Goal: Transaction & Acquisition: Purchase product/service

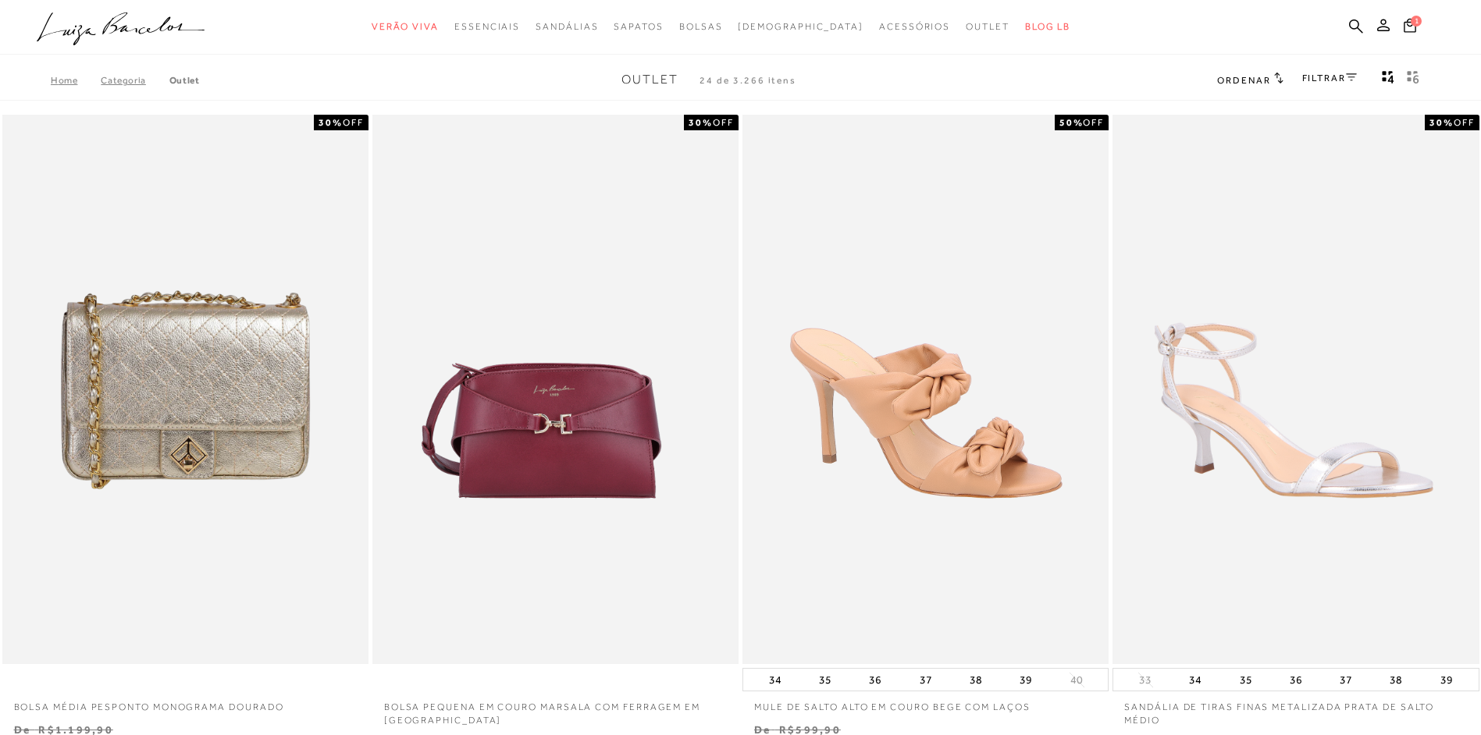
click at [1346, 79] on icon at bounding box center [1351, 77] width 11 height 8
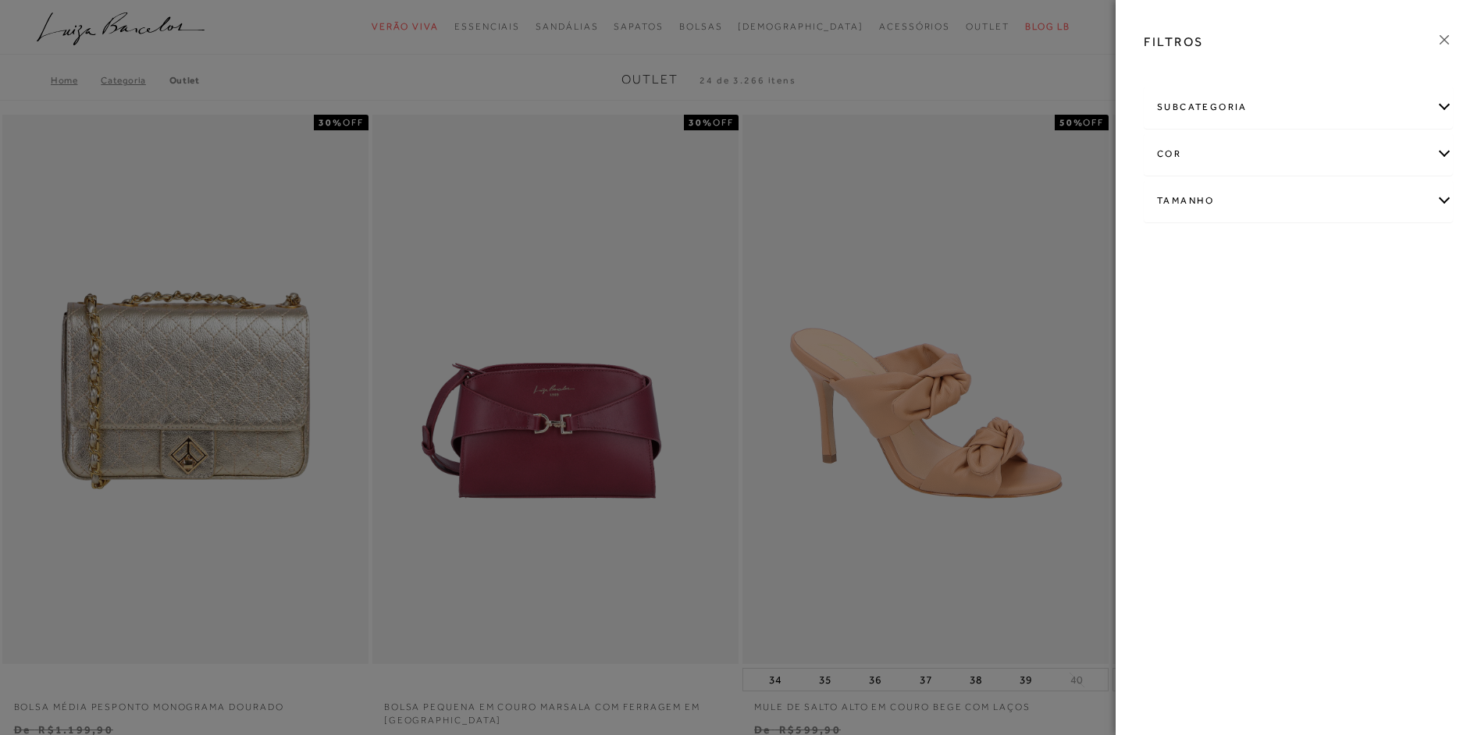
click at [1251, 144] on div "cor" at bounding box center [1298, 153] width 308 height 41
click at [1170, 314] on link "Ver mais..." at bounding box center [1185, 314] width 42 height 12
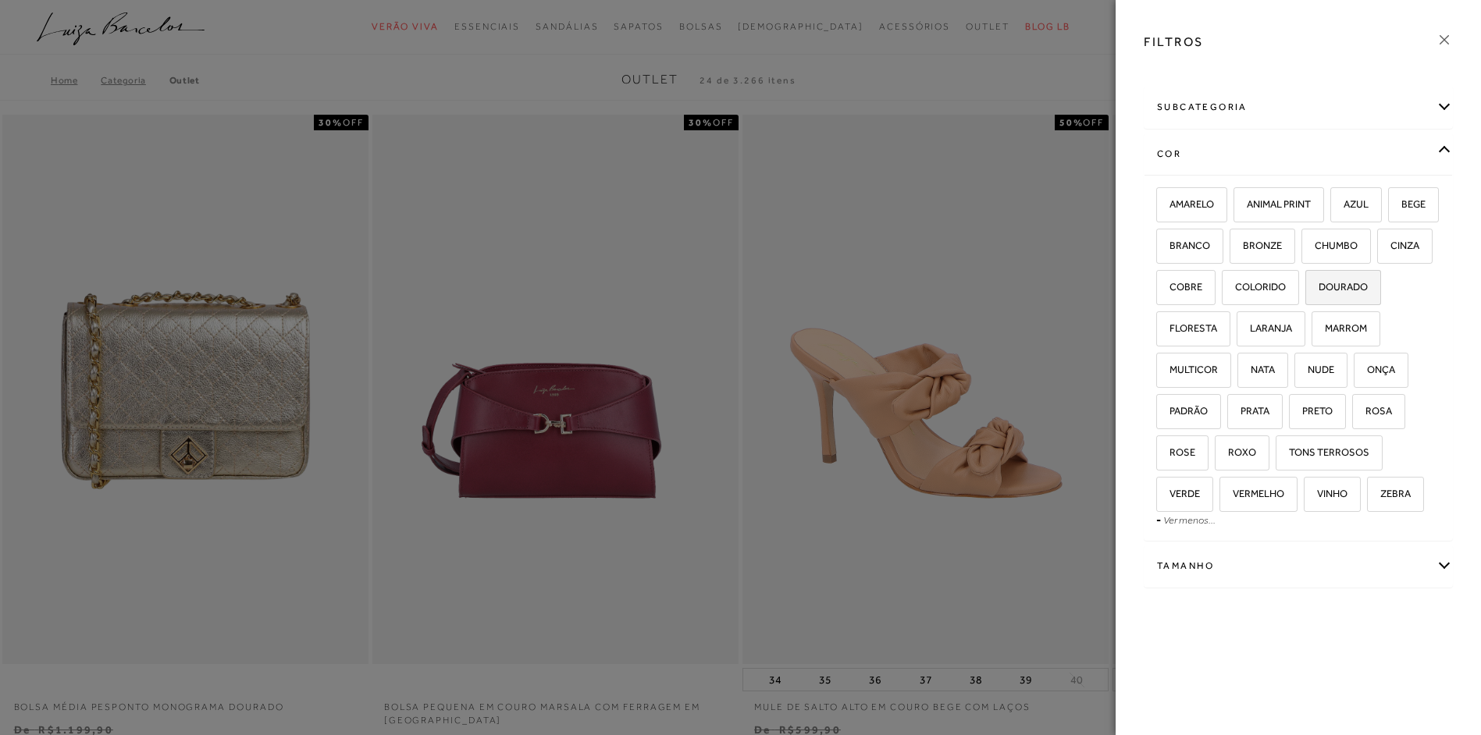
click at [1306, 304] on label "DOURADO" at bounding box center [1343, 288] width 74 height 34
click at [1303, 297] on input "DOURADO" at bounding box center [1311, 290] width 16 height 16
checkbox input "true"
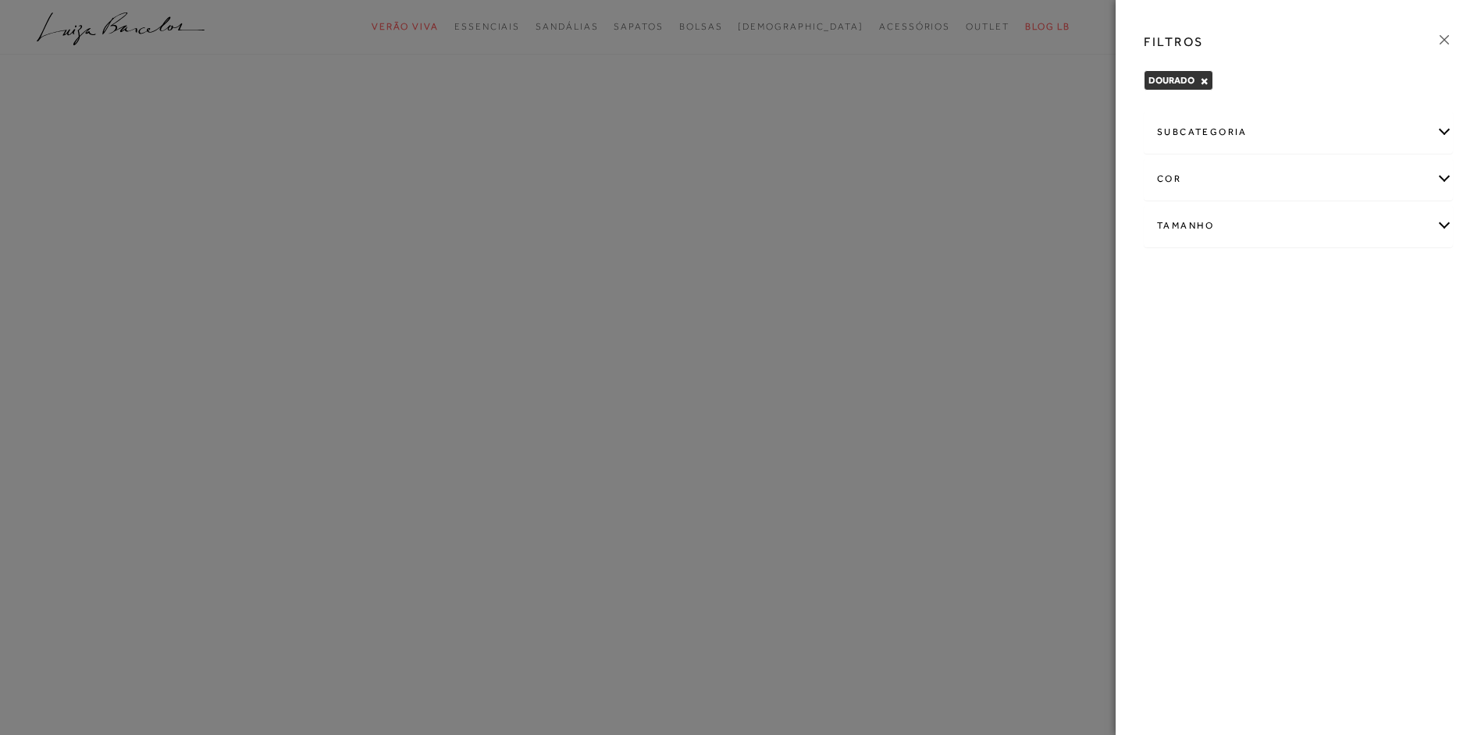
click at [1445, 48] on link at bounding box center [1443, 42] width 17 height 22
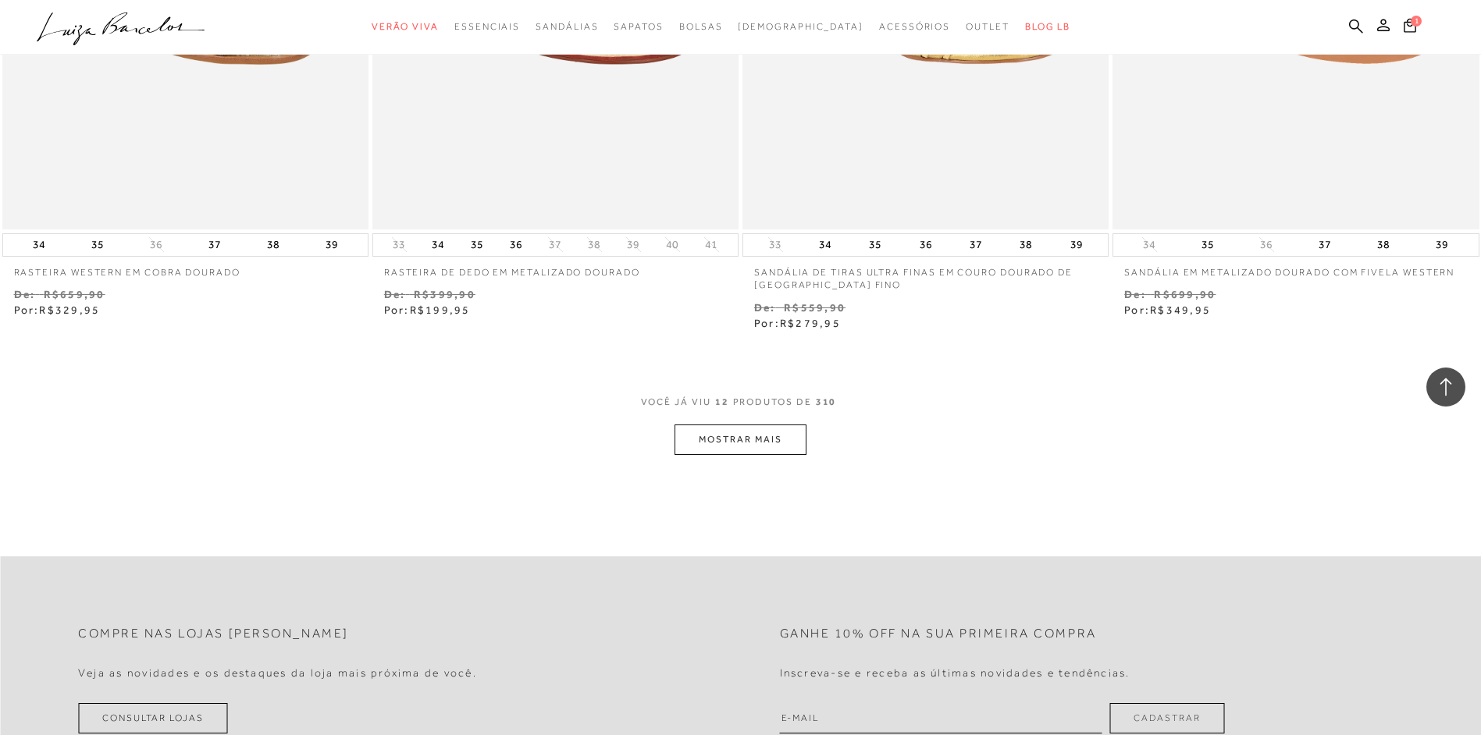
scroll to position [1873, 0]
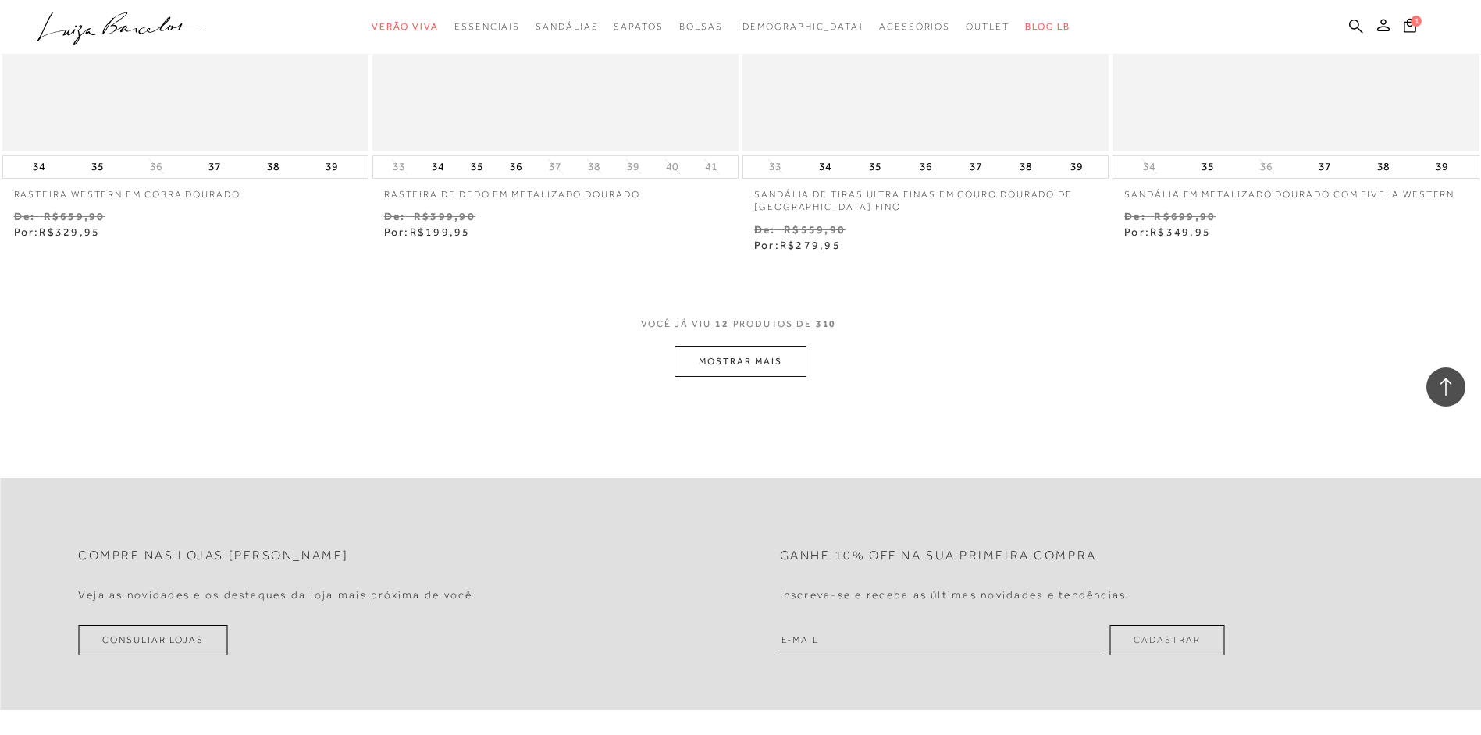
click at [766, 364] on button "MOSTRAR MAIS" at bounding box center [739, 362] width 131 height 30
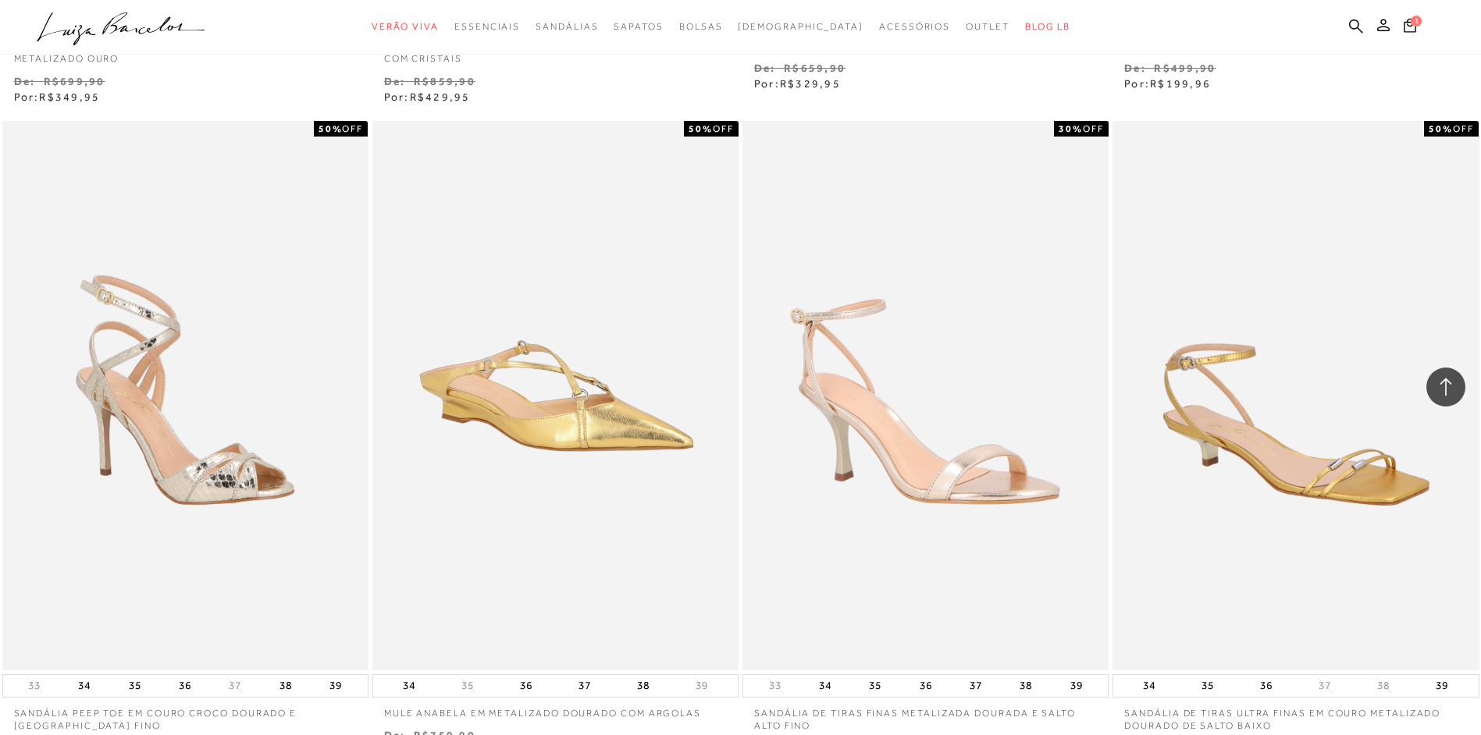
scroll to position [3668, 0]
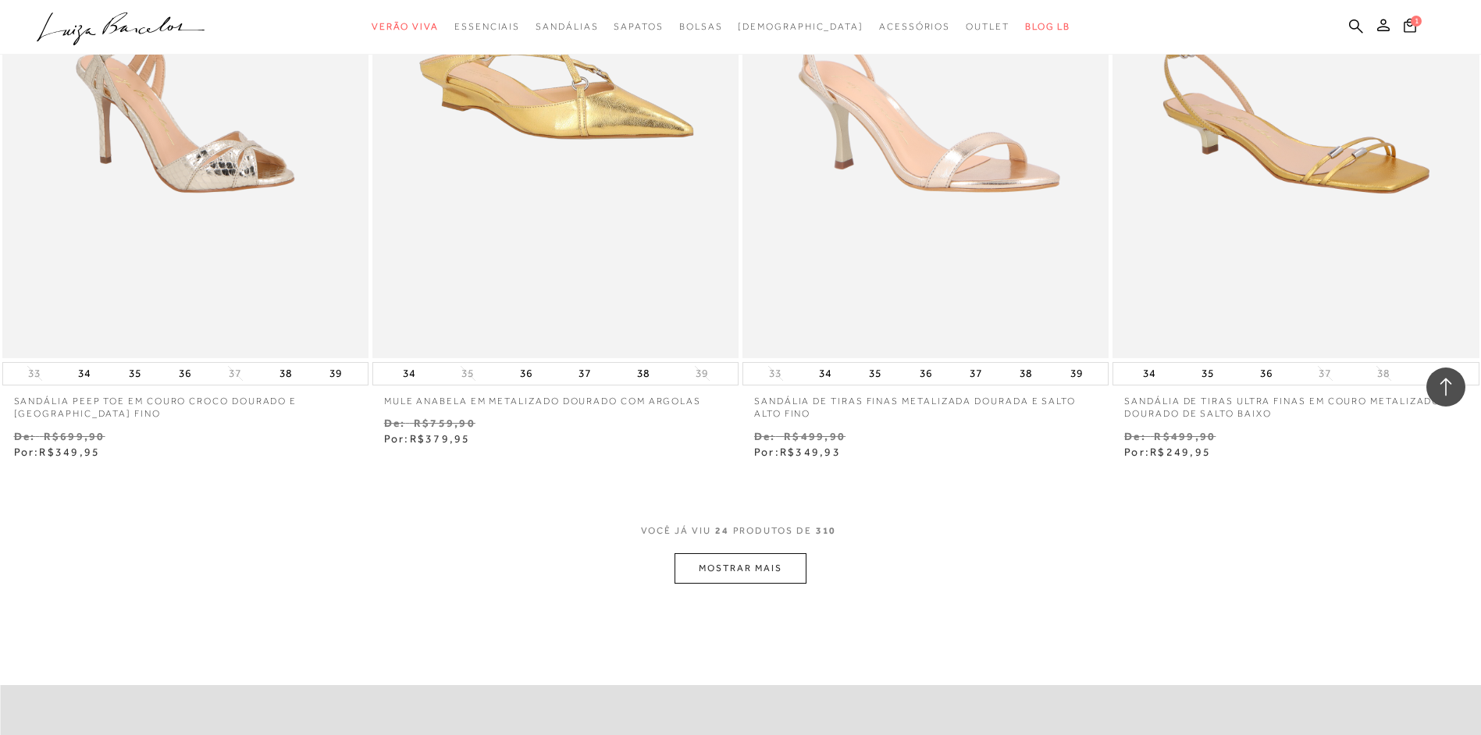
click at [700, 567] on button "MOSTRAR MAIS" at bounding box center [739, 568] width 131 height 30
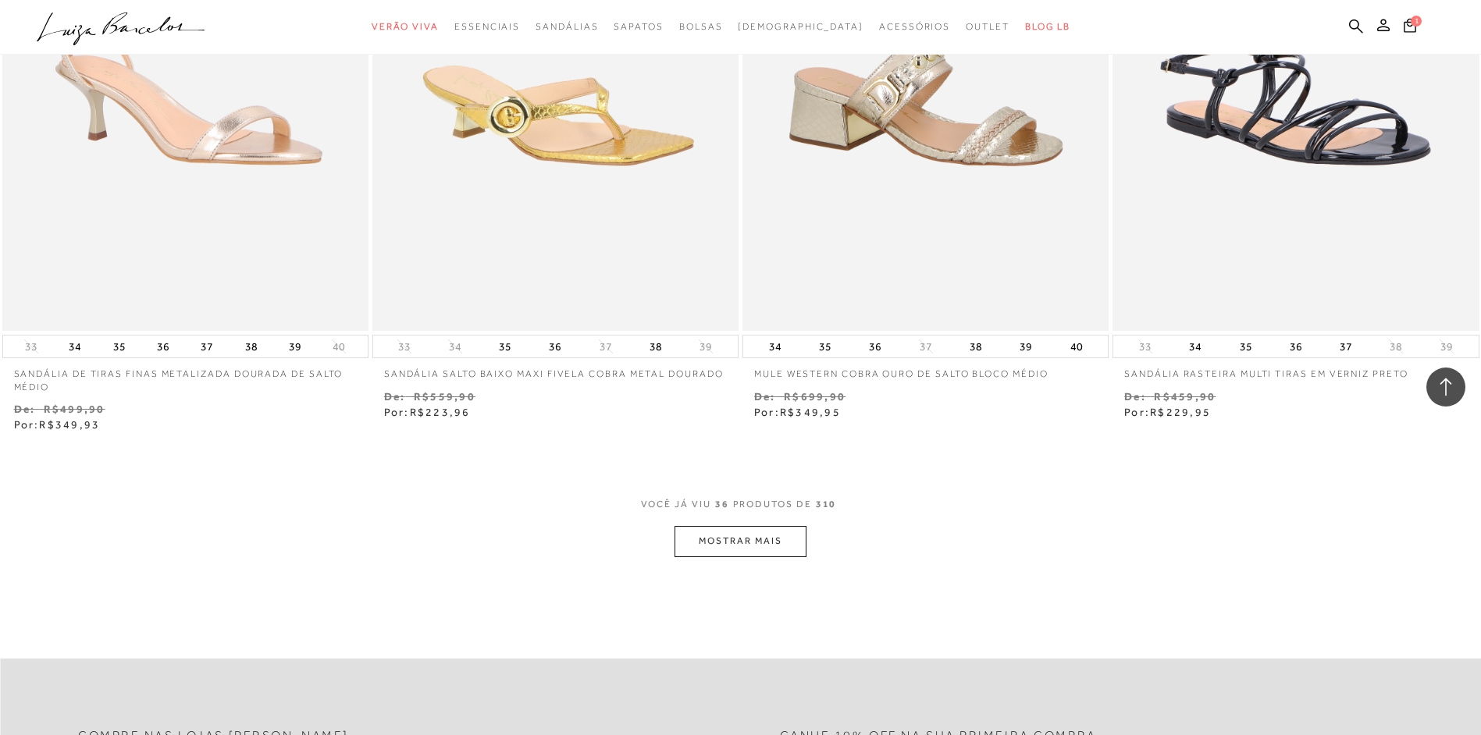
scroll to position [6010, 0]
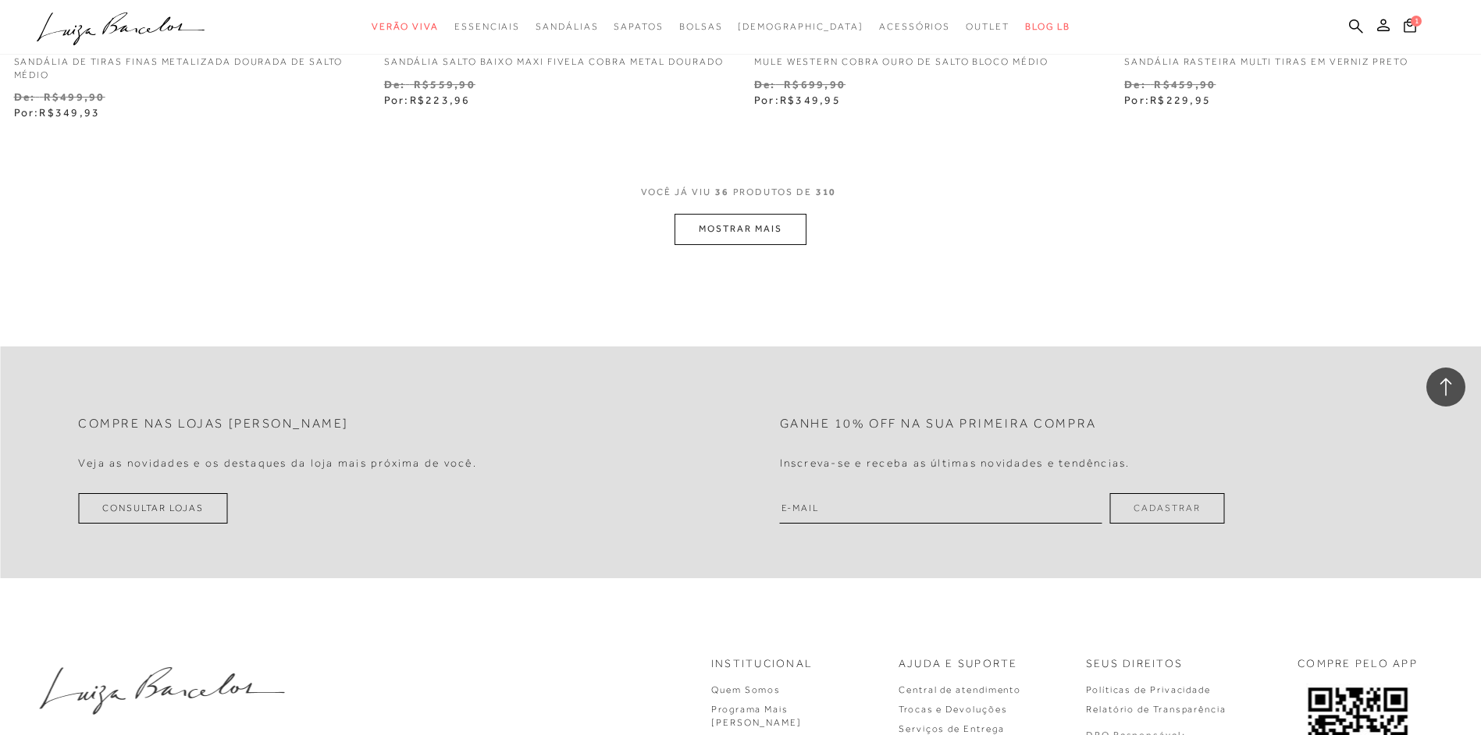
click at [796, 244] on button "MOSTRAR MAIS" at bounding box center [739, 229] width 131 height 30
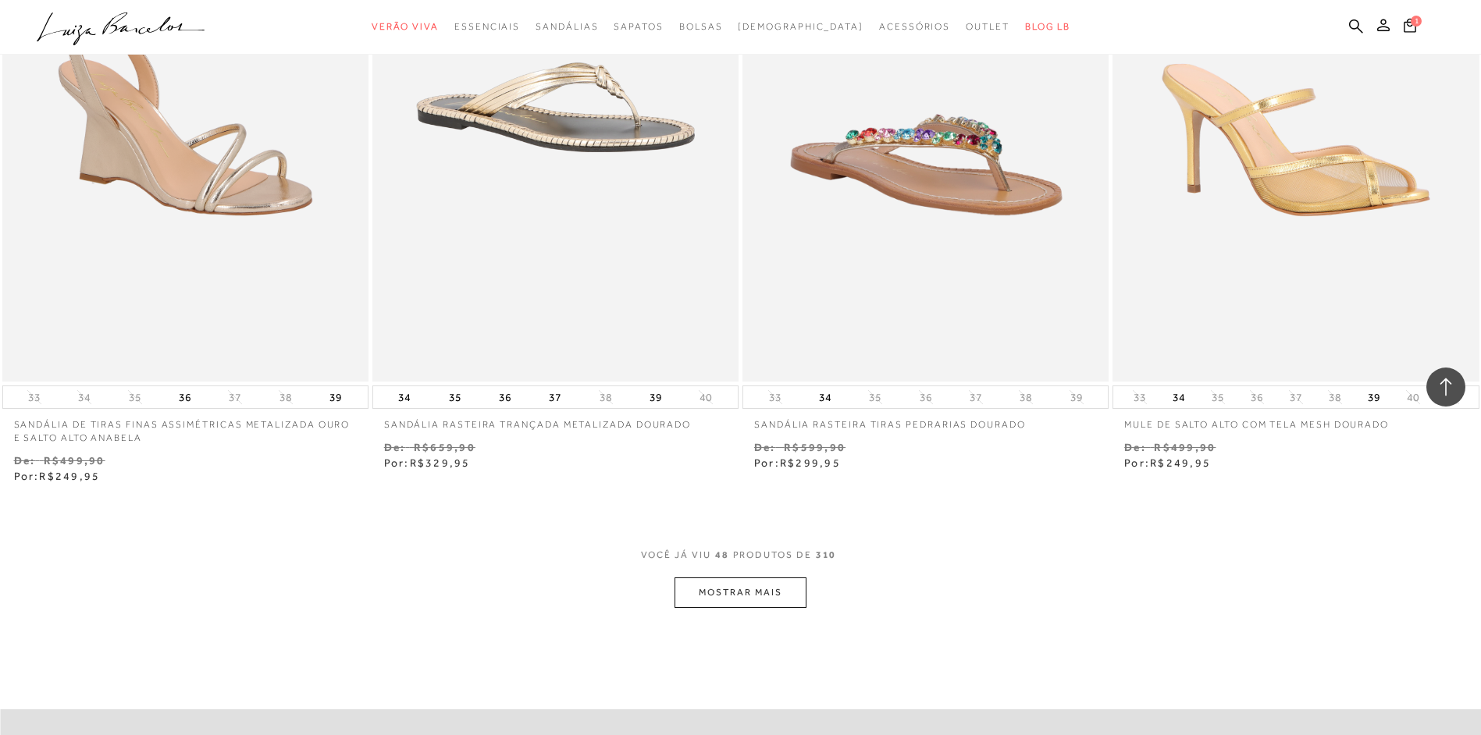
scroll to position [7805, 0]
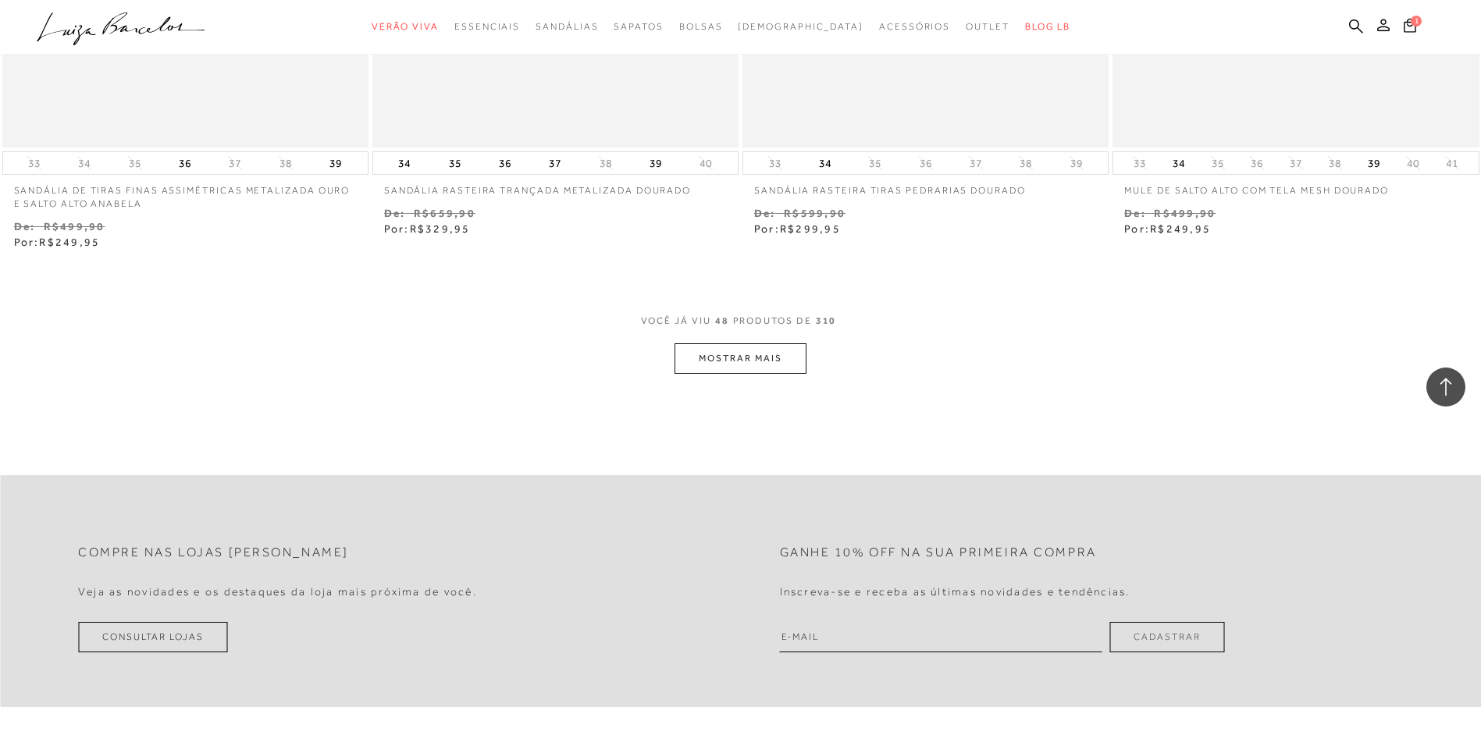
click at [761, 361] on button "MOSTRAR MAIS" at bounding box center [739, 358] width 131 height 30
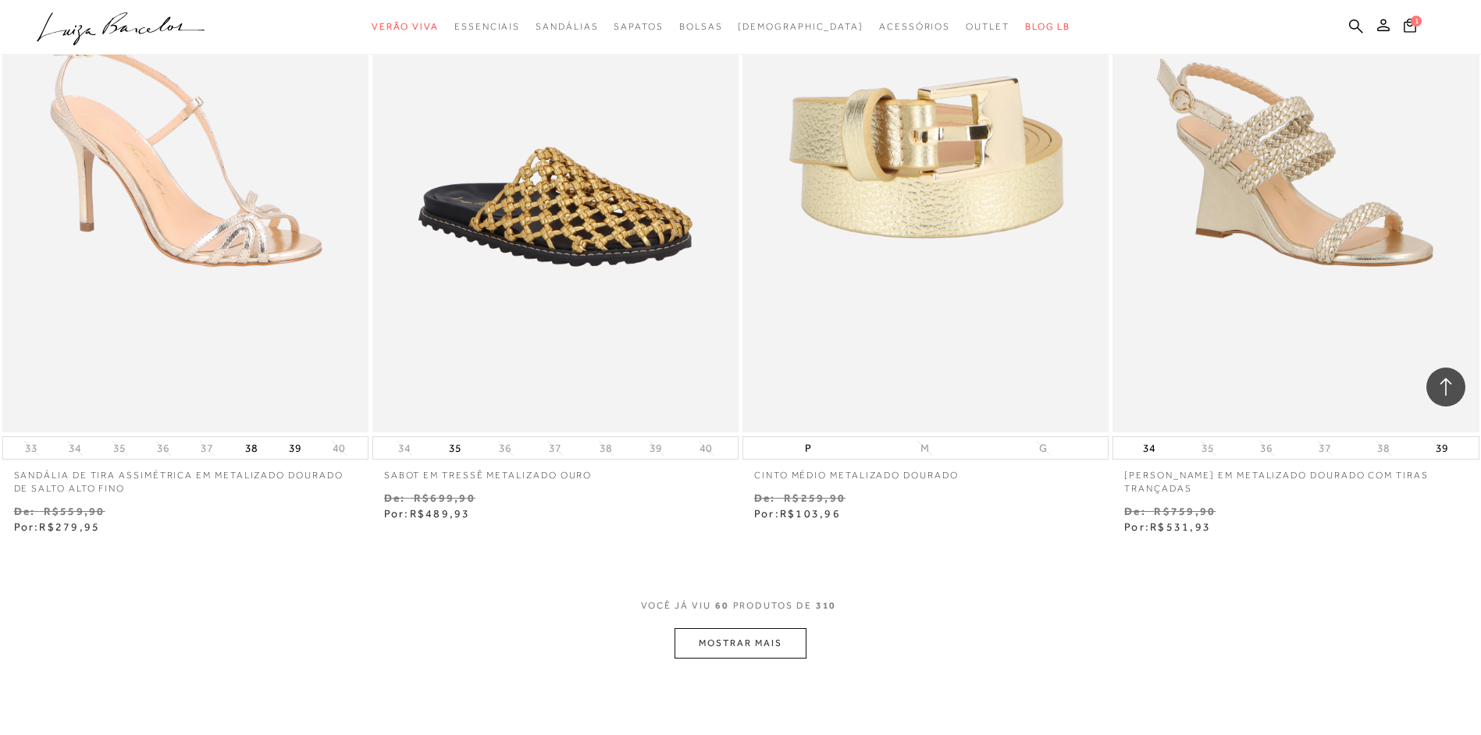
scroll to position [9912, 0]
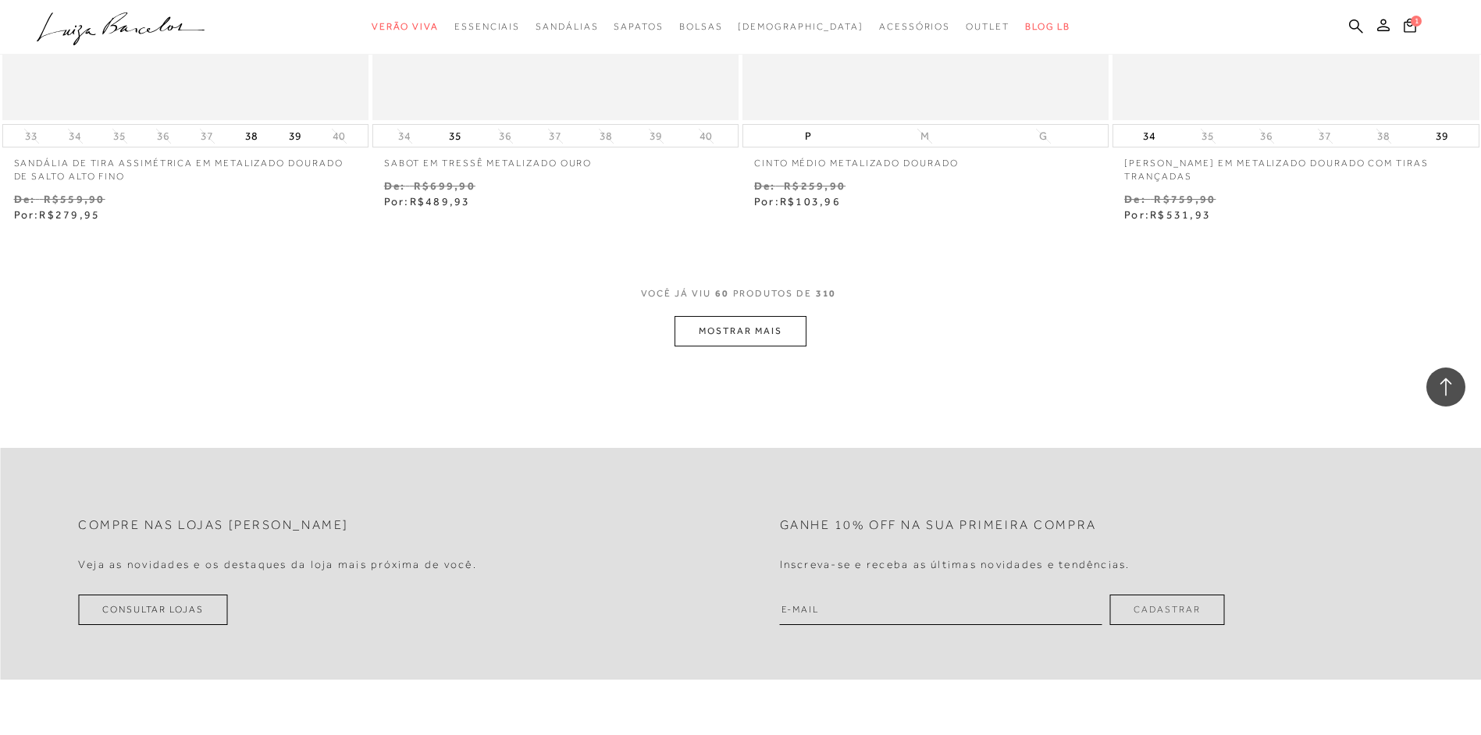
click at [731, 313] on div "VOCê JÁ VIU 60 PRODUTOS DE 310" at bounding box center [741, 301] width 200 height 29
click at [729, 316] on button "MOSTRAR MAIS" at bounding box center [739, 331] width 131 height 30
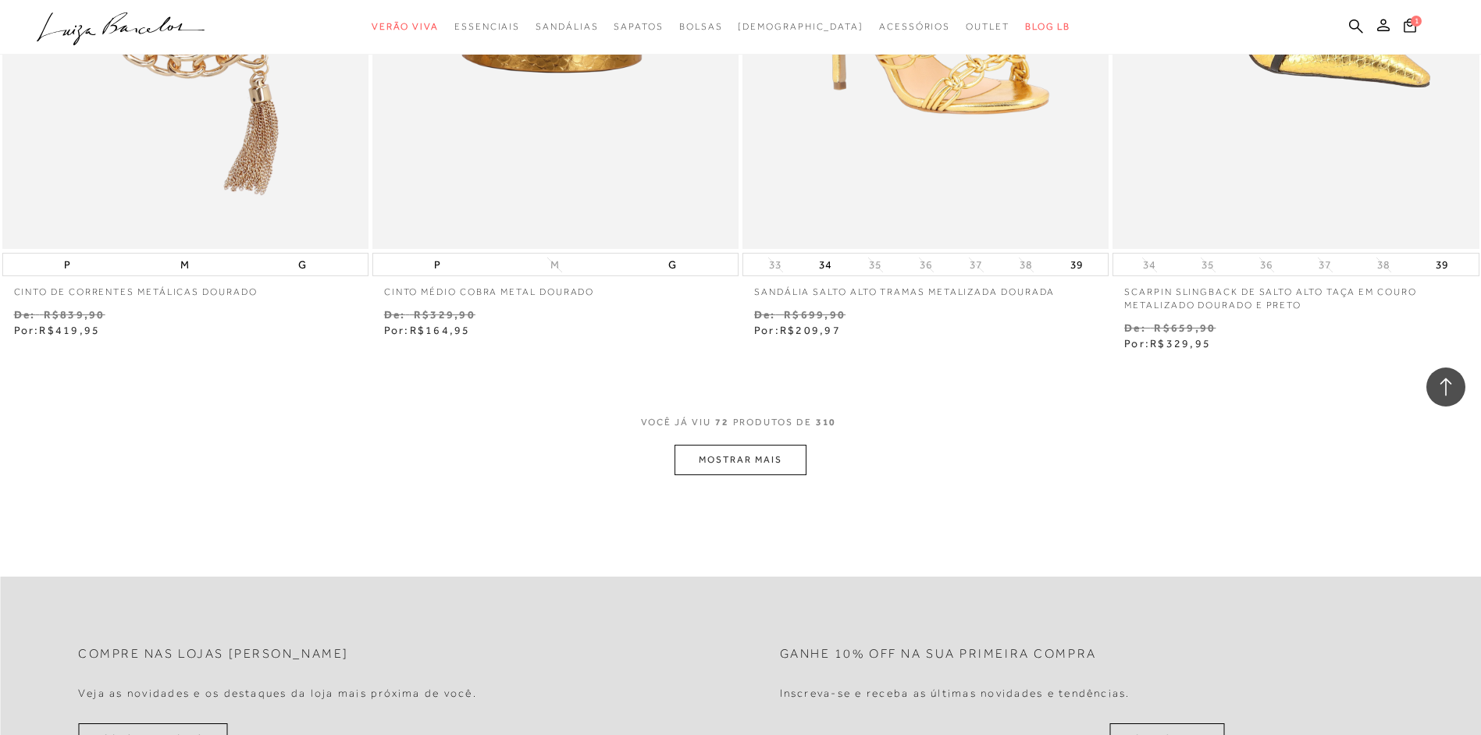
scroll to position [11941, 0]
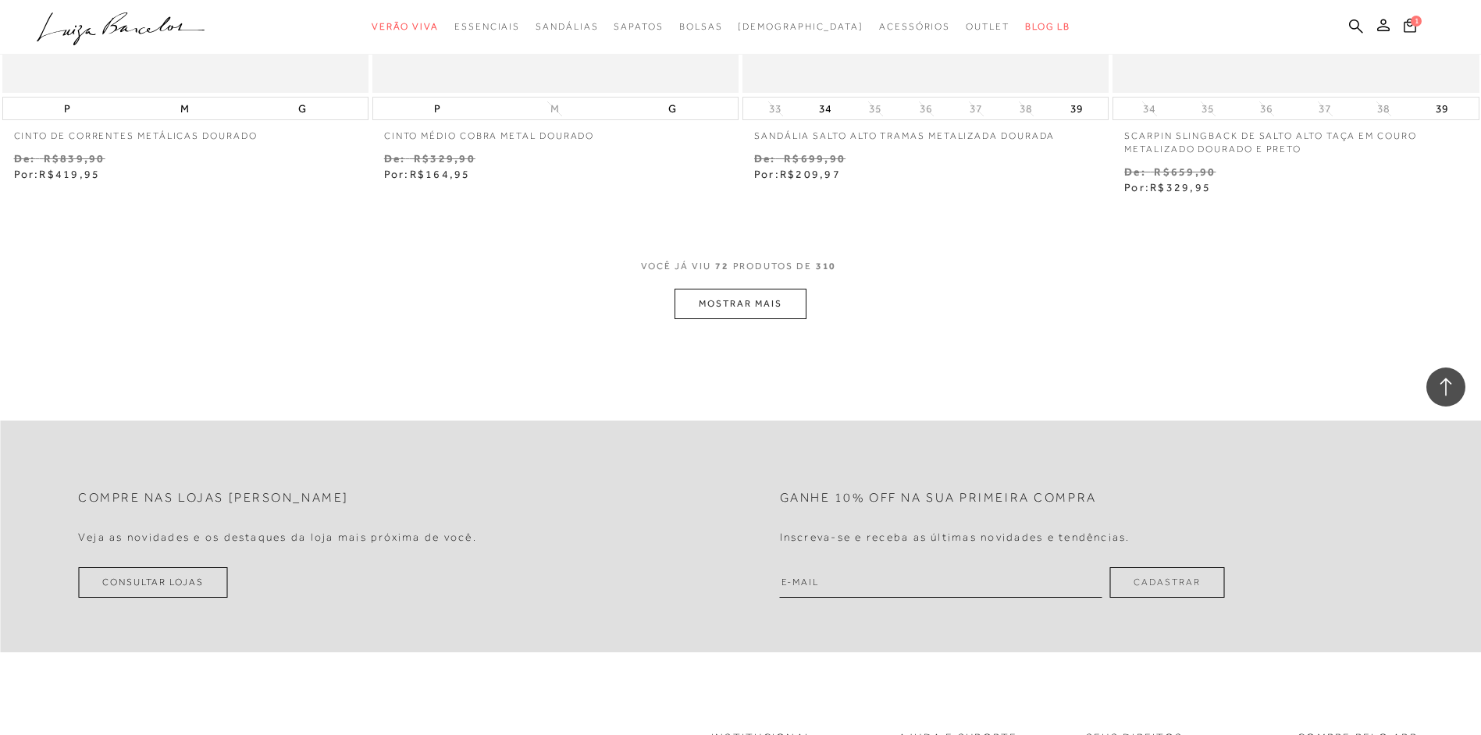
click at [788, 305] on button "MOSTRAR MAIS" at bounding box center [739, 304] width 131 height 30
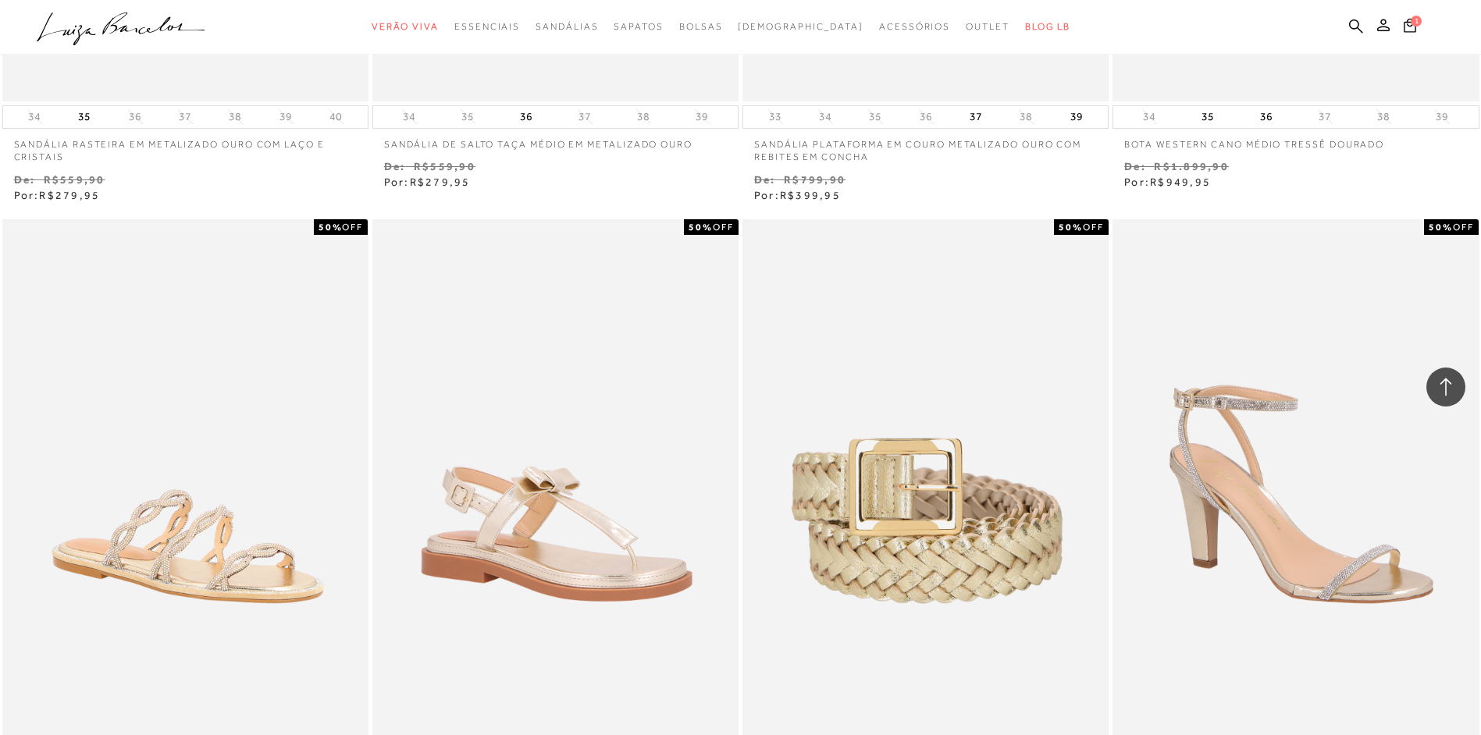
scroll to position [13736, 0]
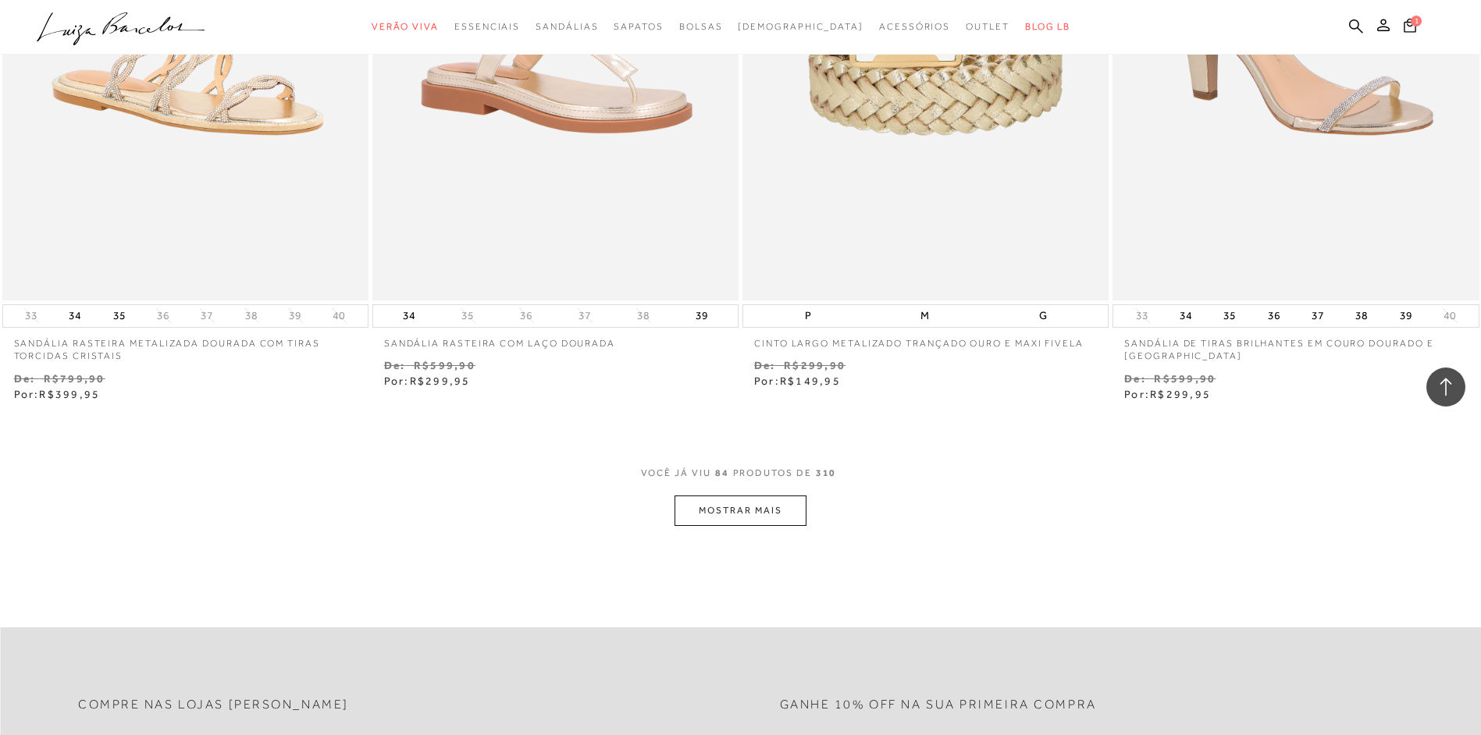
click at [726, 500] on button "MOSTRAR MAIS" at bounding box center [739, 511] width 131 height 30
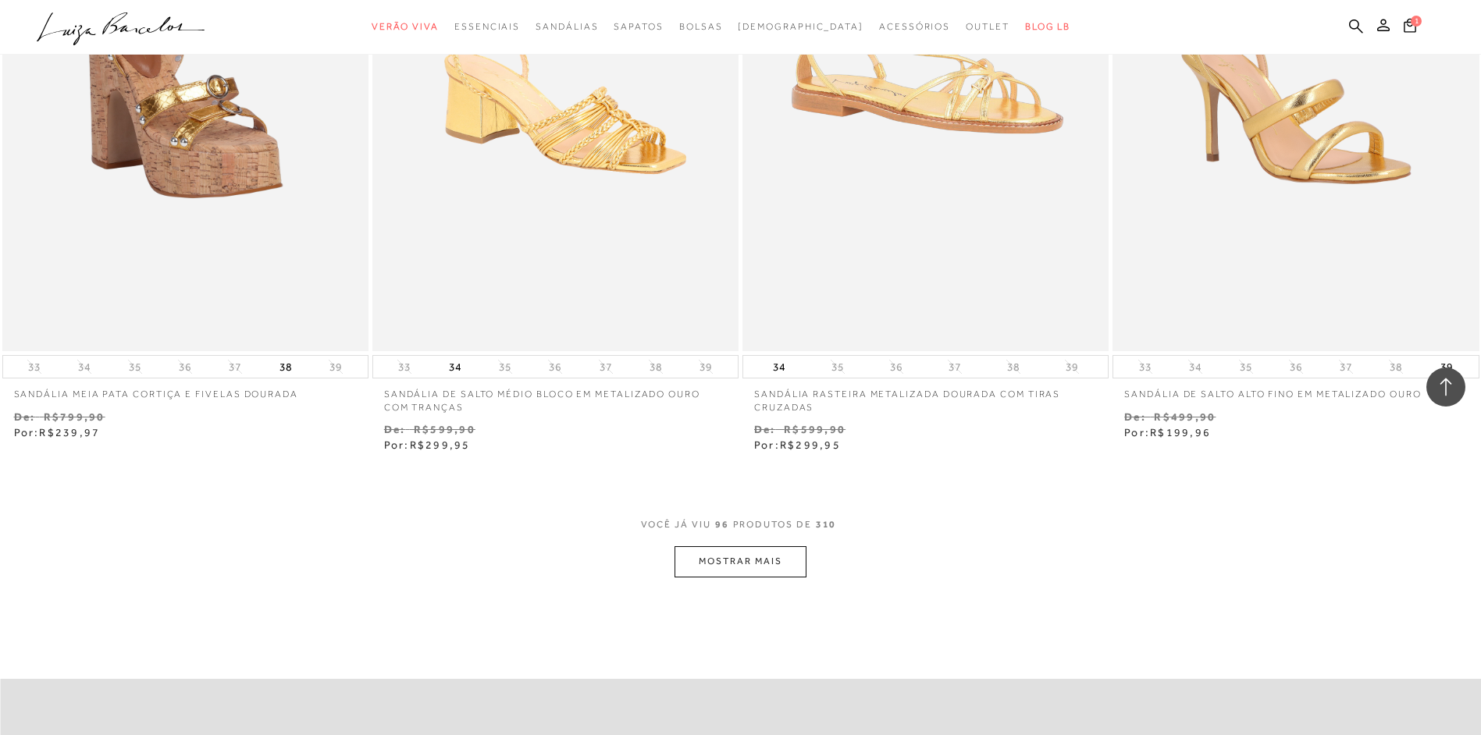
scroll to position [15844, 0]
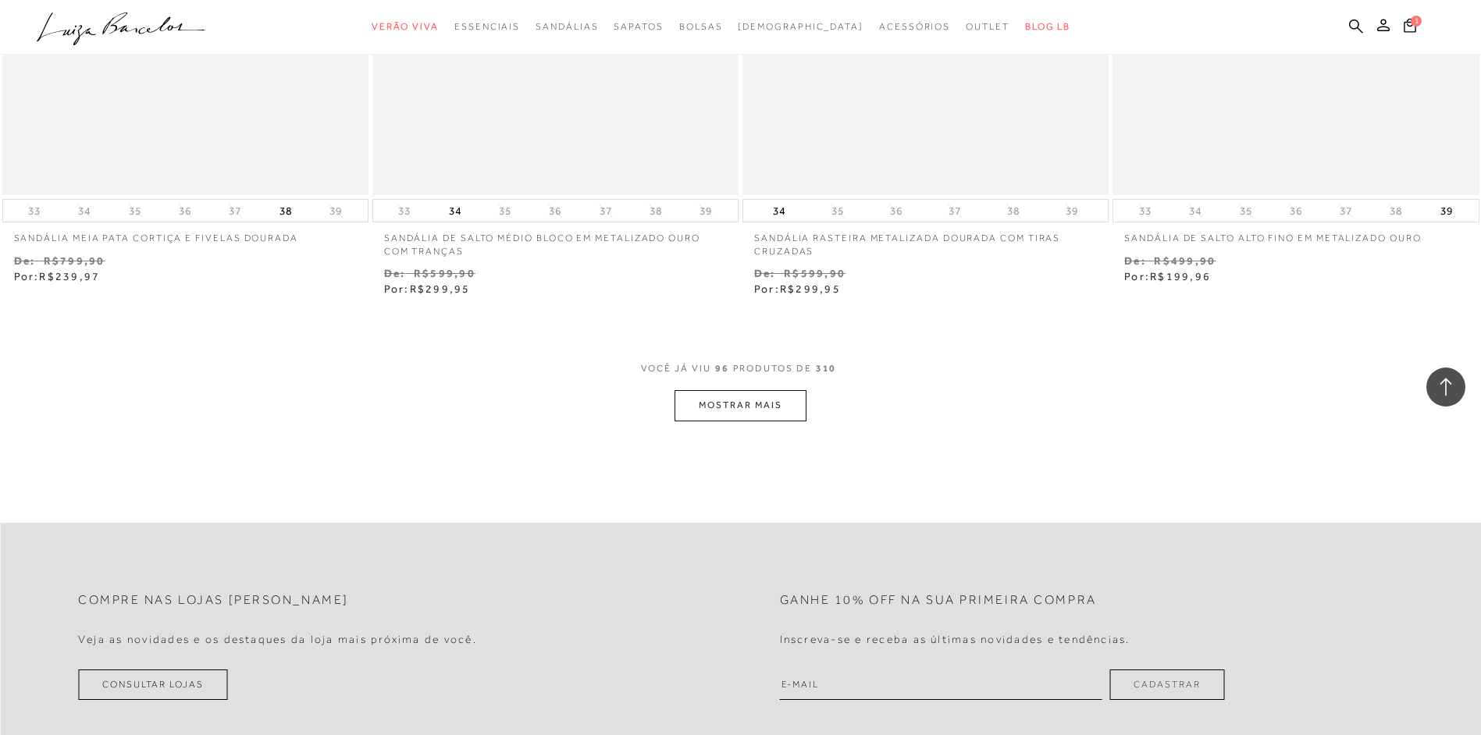
click at [754, 406] on button "MOSTRAR MAIS" at bounding box center [739, 405] width 131 height 30
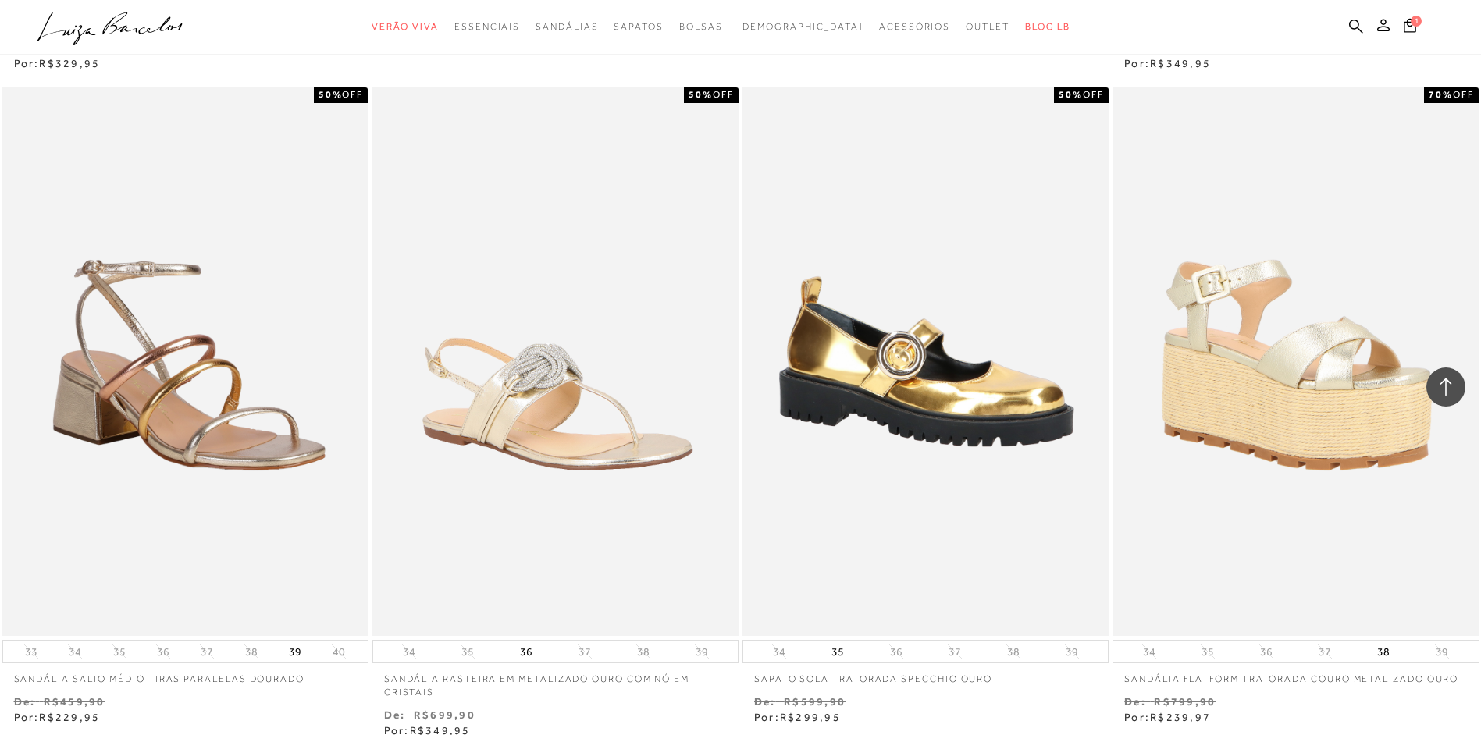
scroll to position [17795, 0]
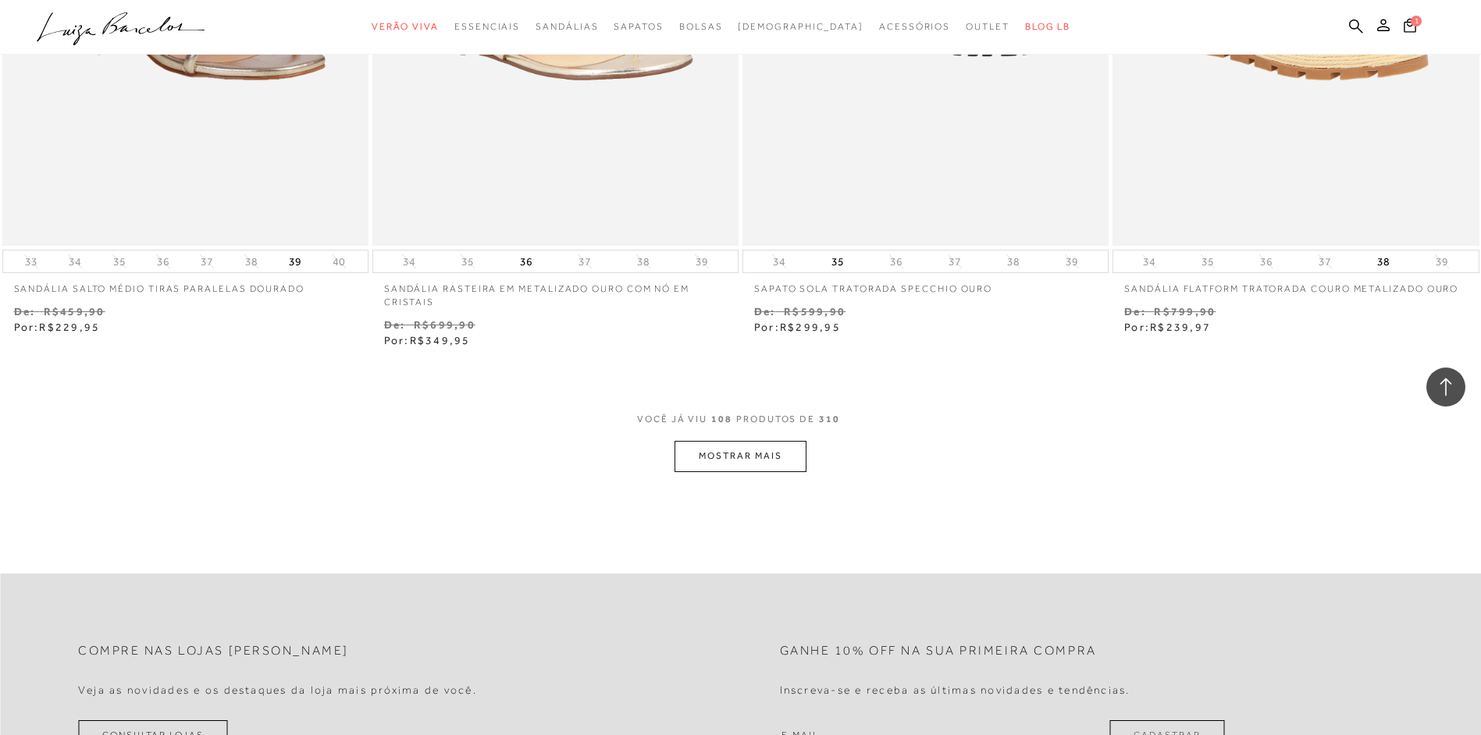
click at [746, 458] on button "MOSTRAR MAIS" at bounding box center [739, 456] width 131 height 30
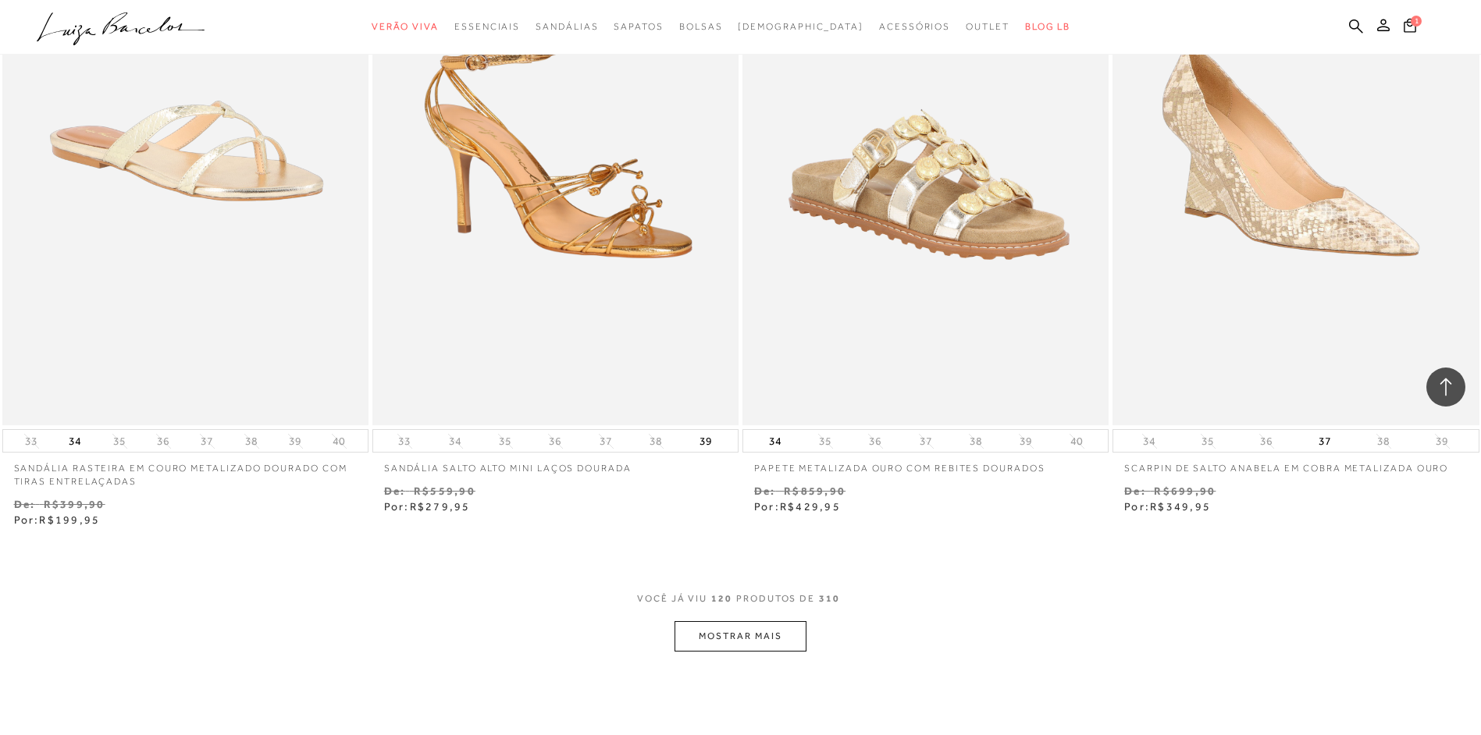
scroll to position [19852, 0]
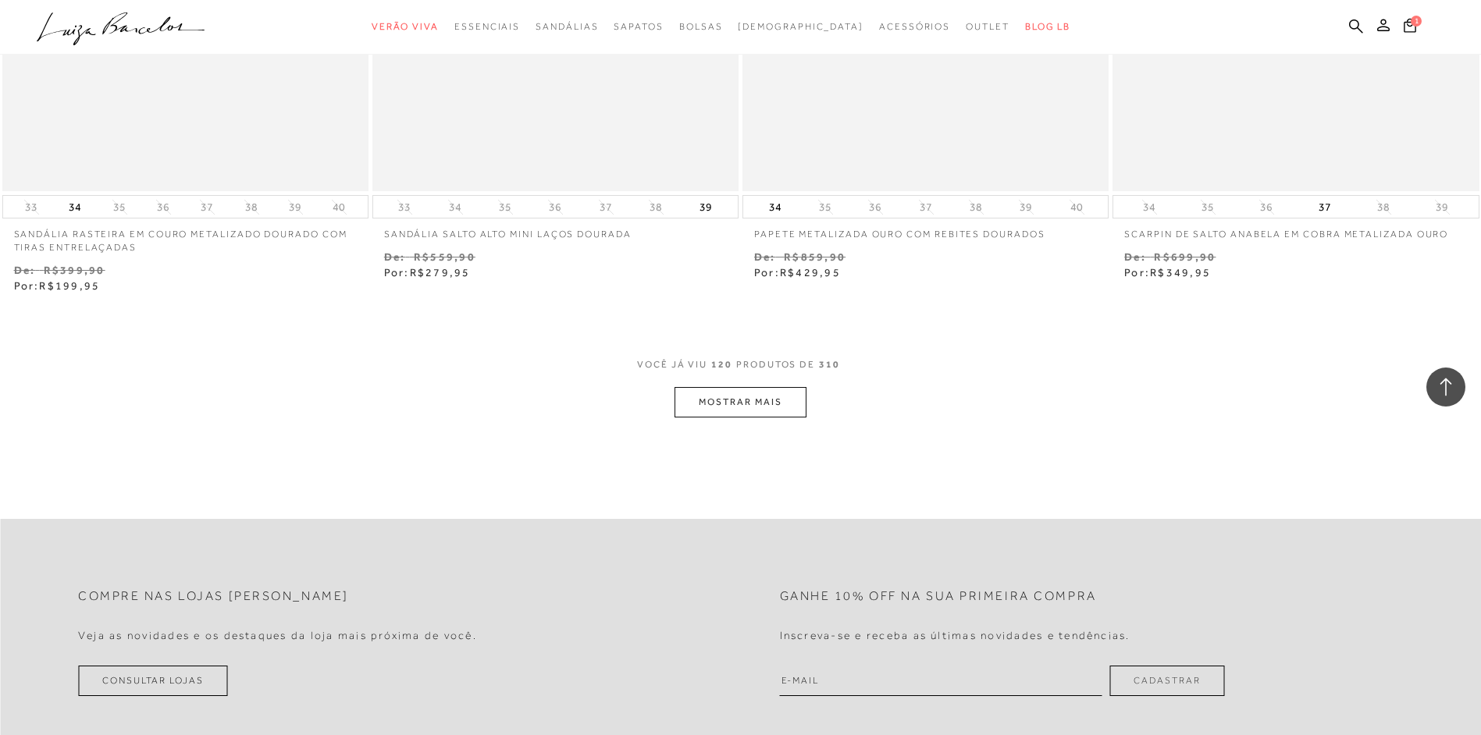
click at [771, 389] on button "MOSTRAR MAIS" at bounding box center [739, 402] width 131 height 30
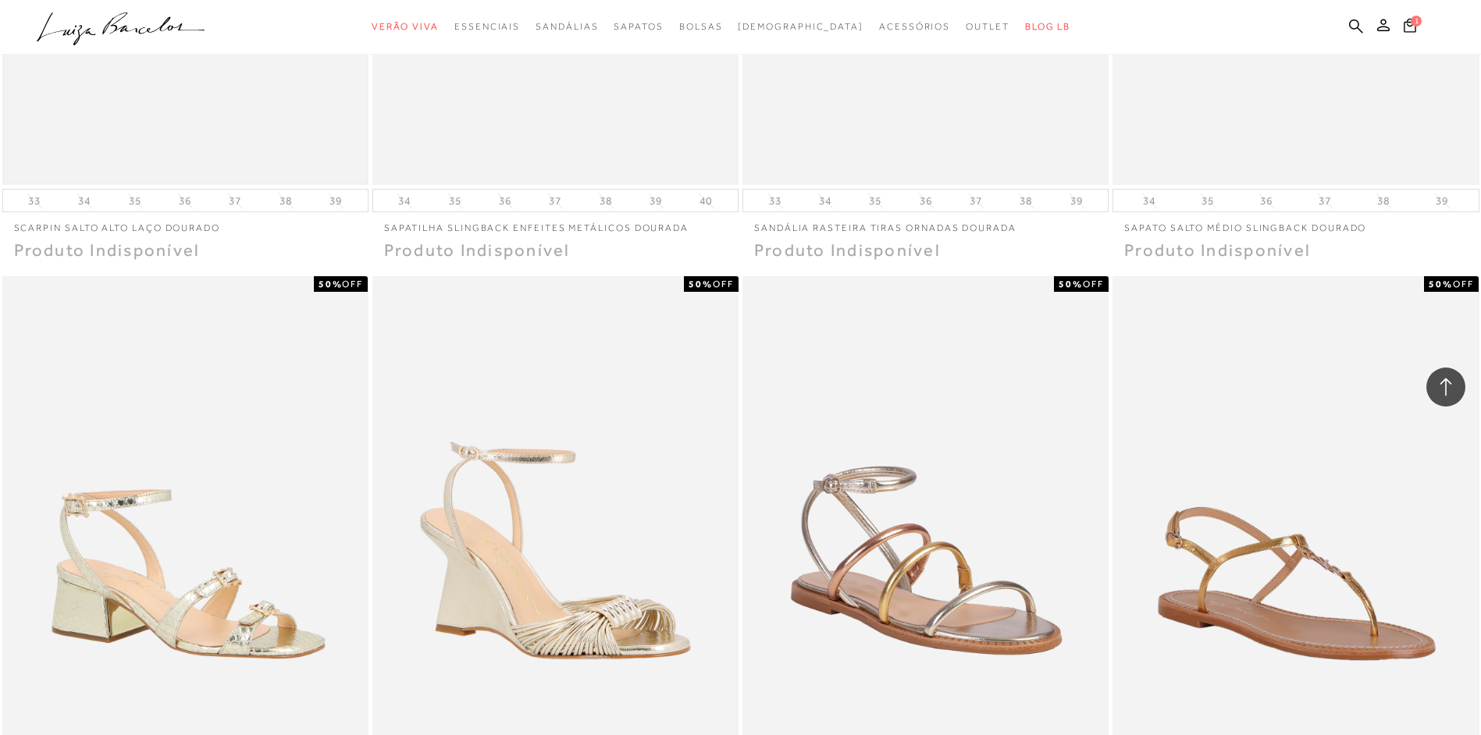
scroll to position [21491, 0]
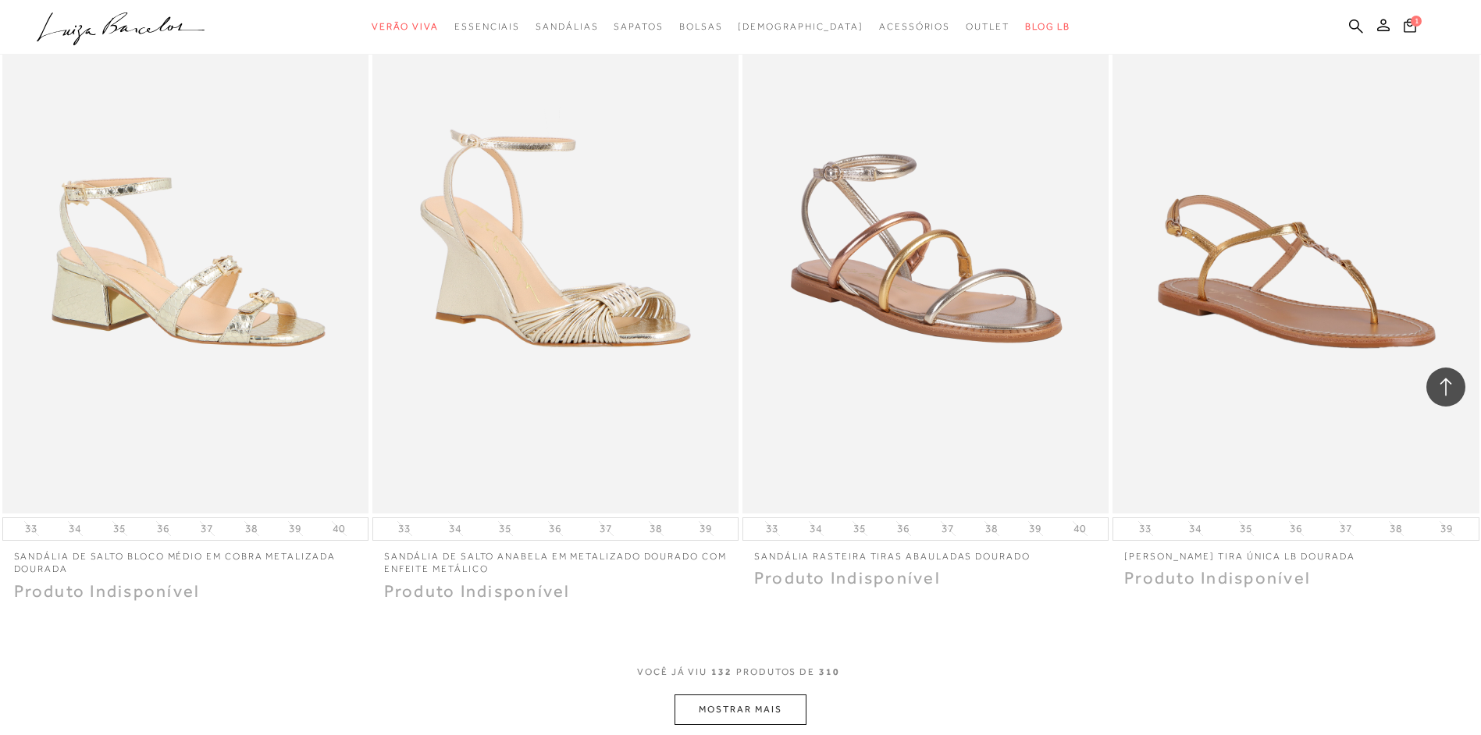
click at [715, 699] on button "MOSTRAR MAIS" at bounding box center [739, 710] width 131 height 30
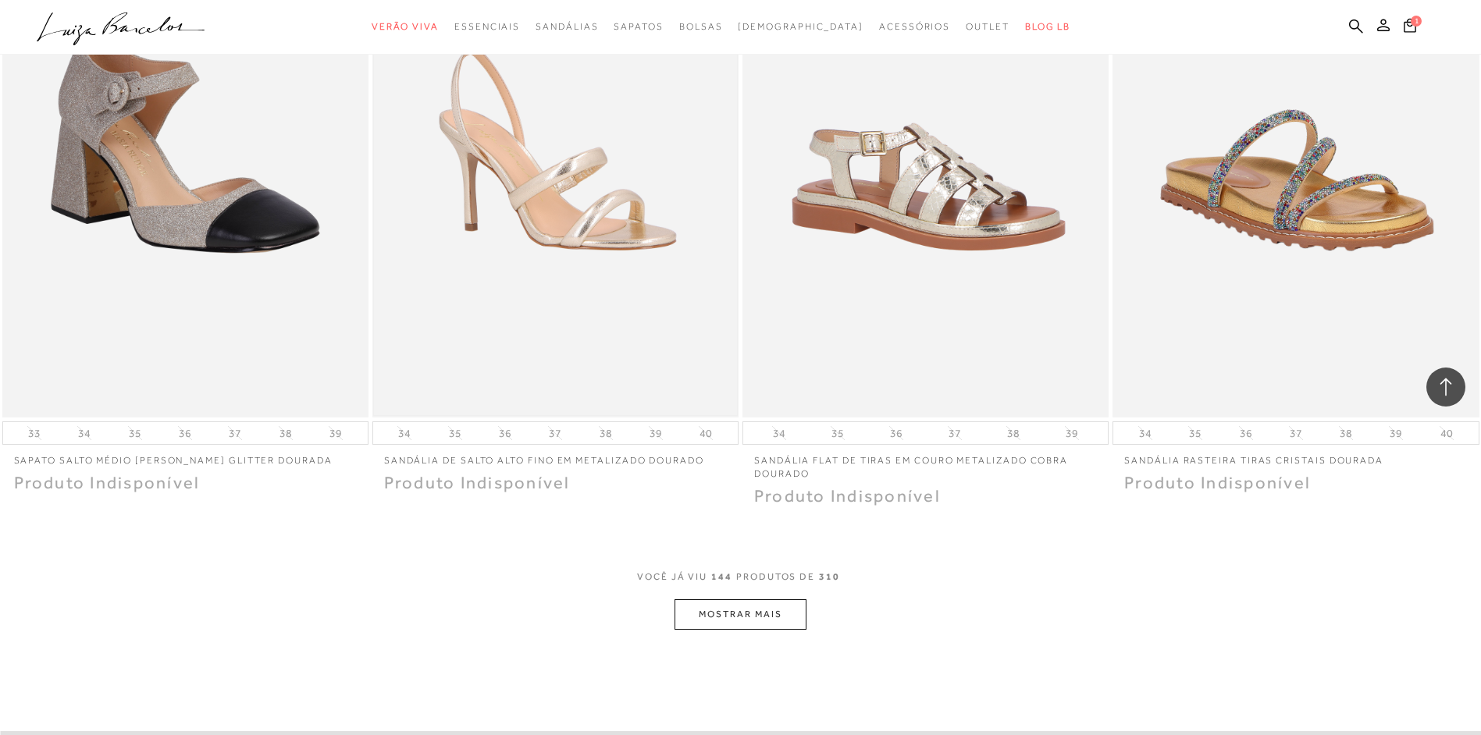
scroll to position [23442, 0]
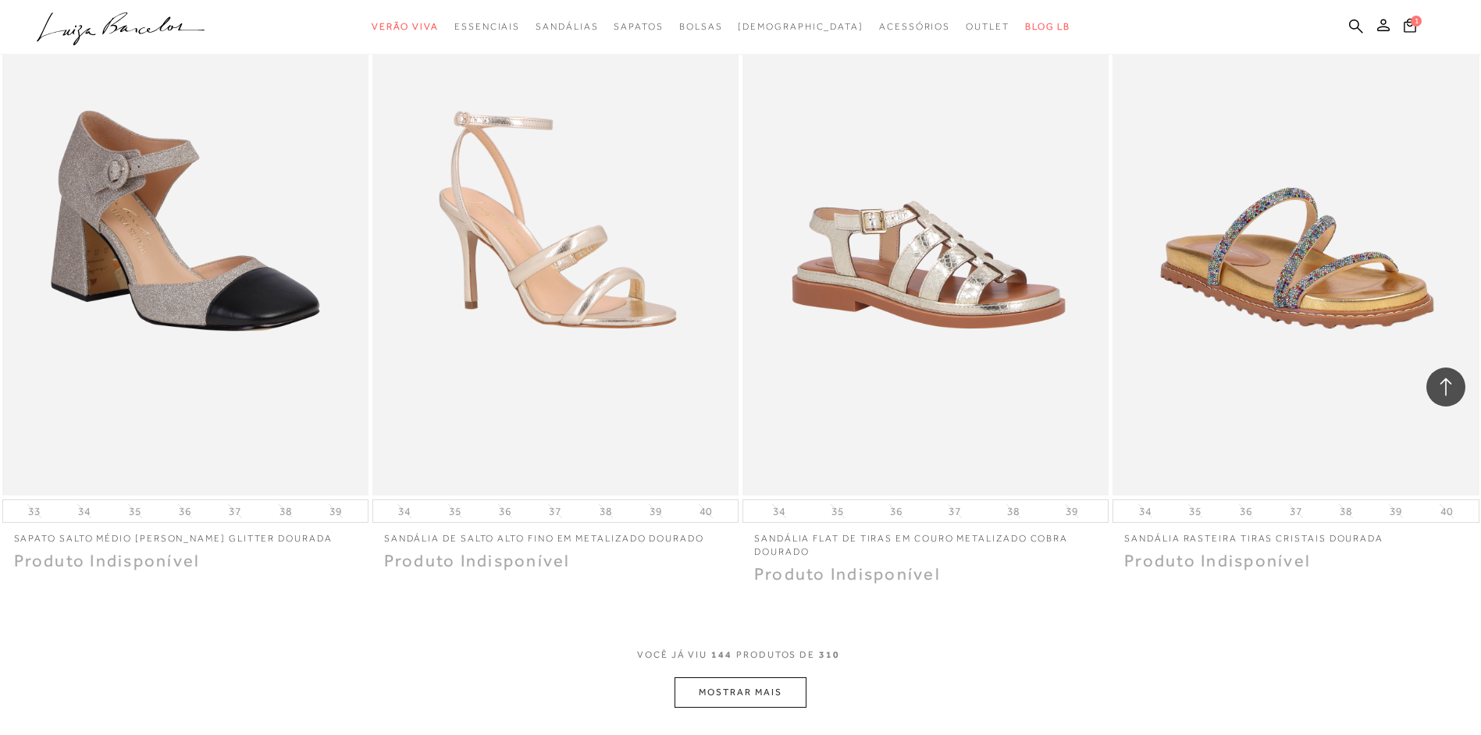
click at [699, 706] on button "MOSTRAR MAIS" at bounding box center [739, 692] width 131 height 30
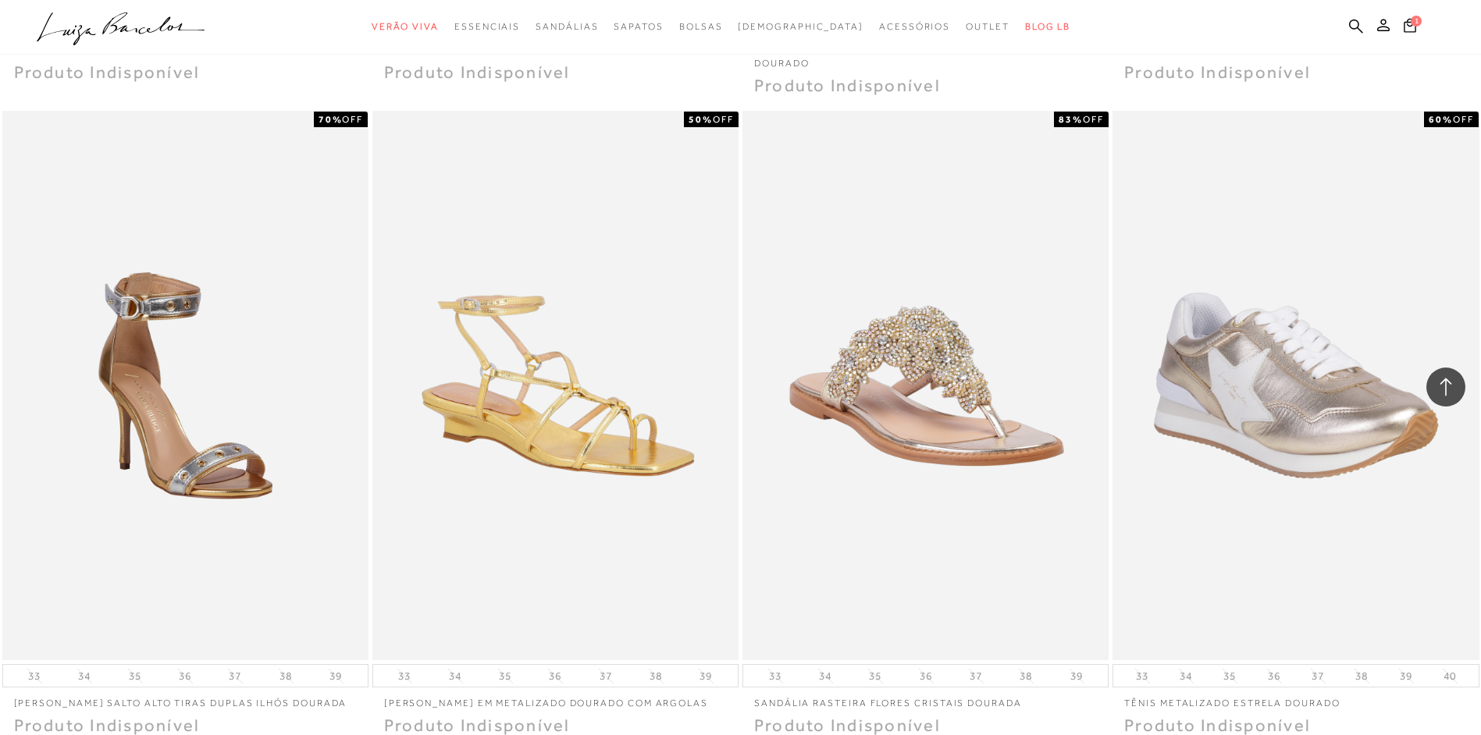
scroll to position [25471, 0]
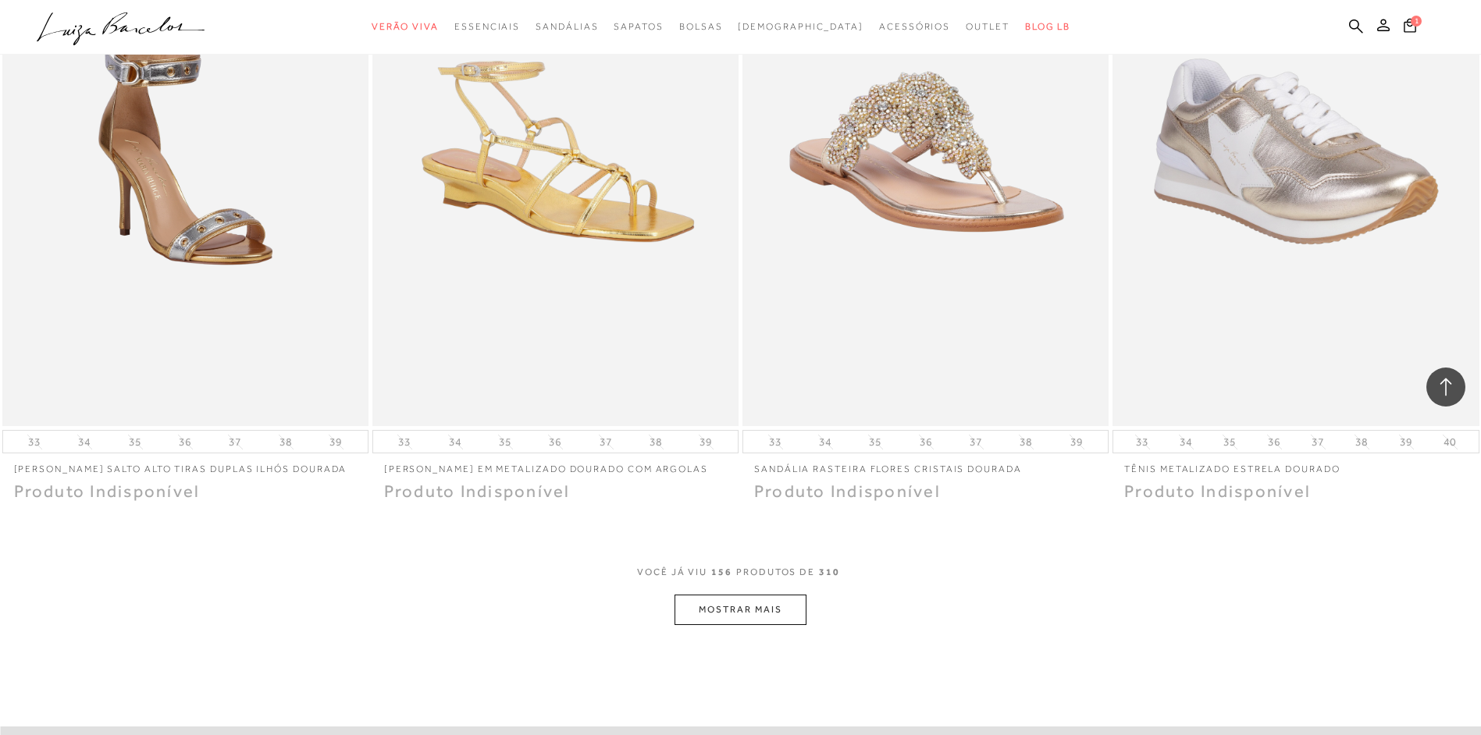
click at [706, 625] on button "MOSTRAR MAIS" at bounding box center [739, 610] width 131 height 30
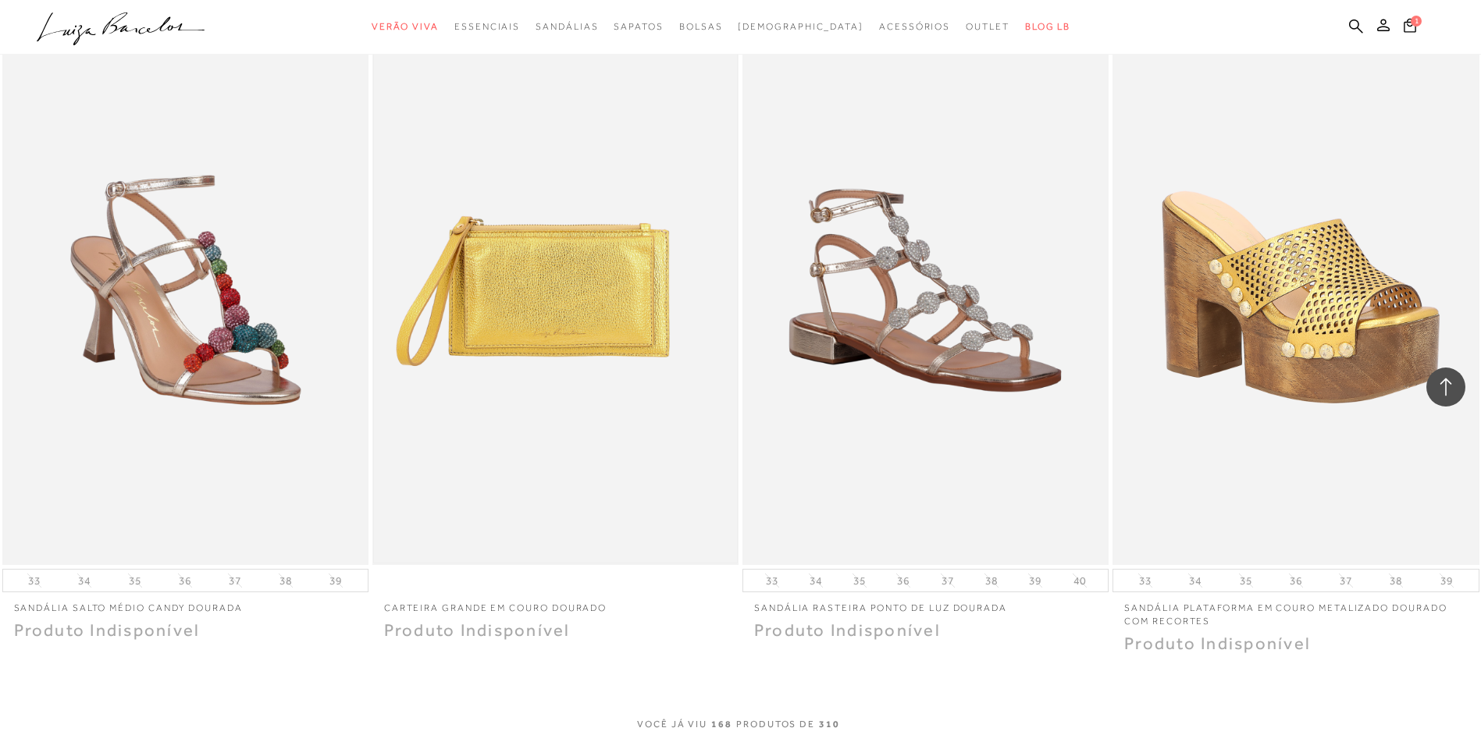
scroll to position [27734, 0]
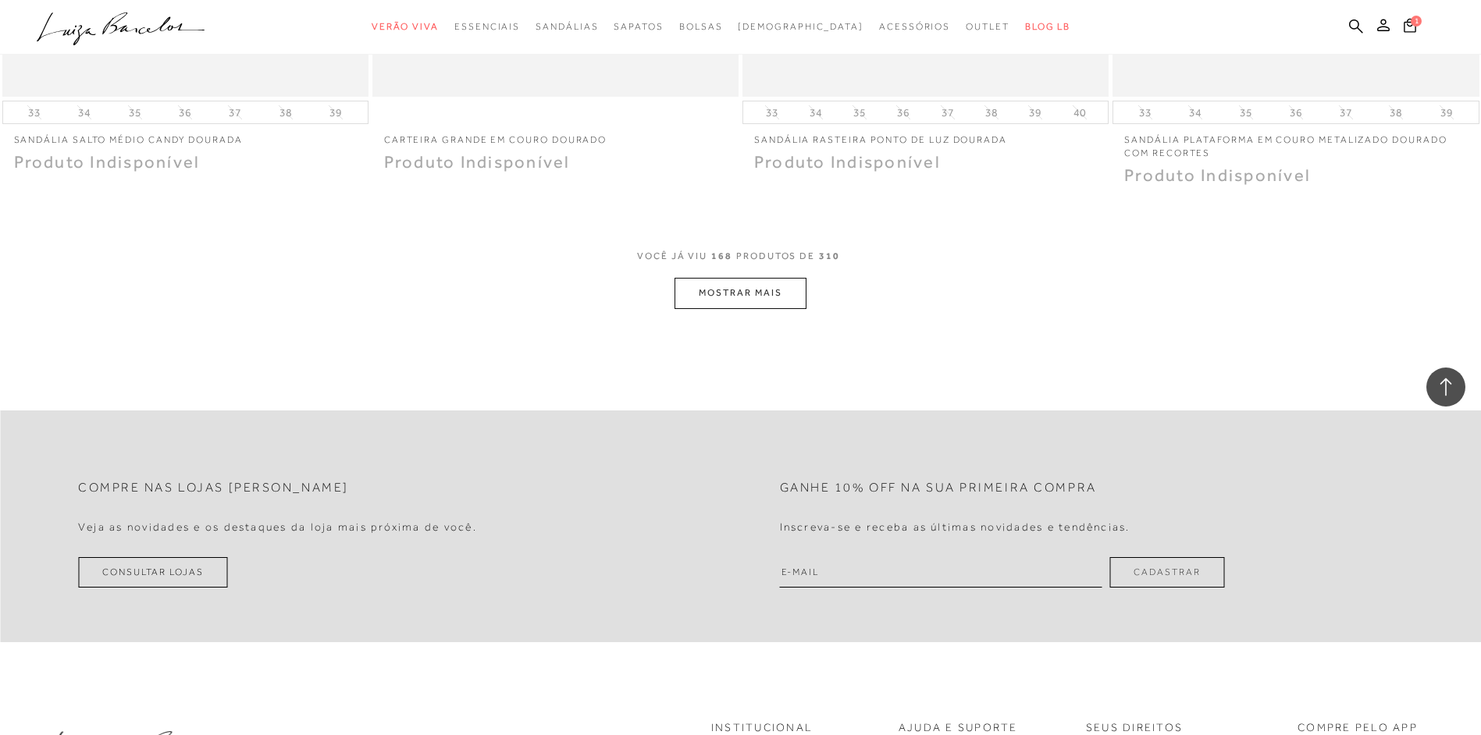
click at [731, 308] on button "MOSTRAR MAIS" at bounding box center [739, 293] width 131 height 30
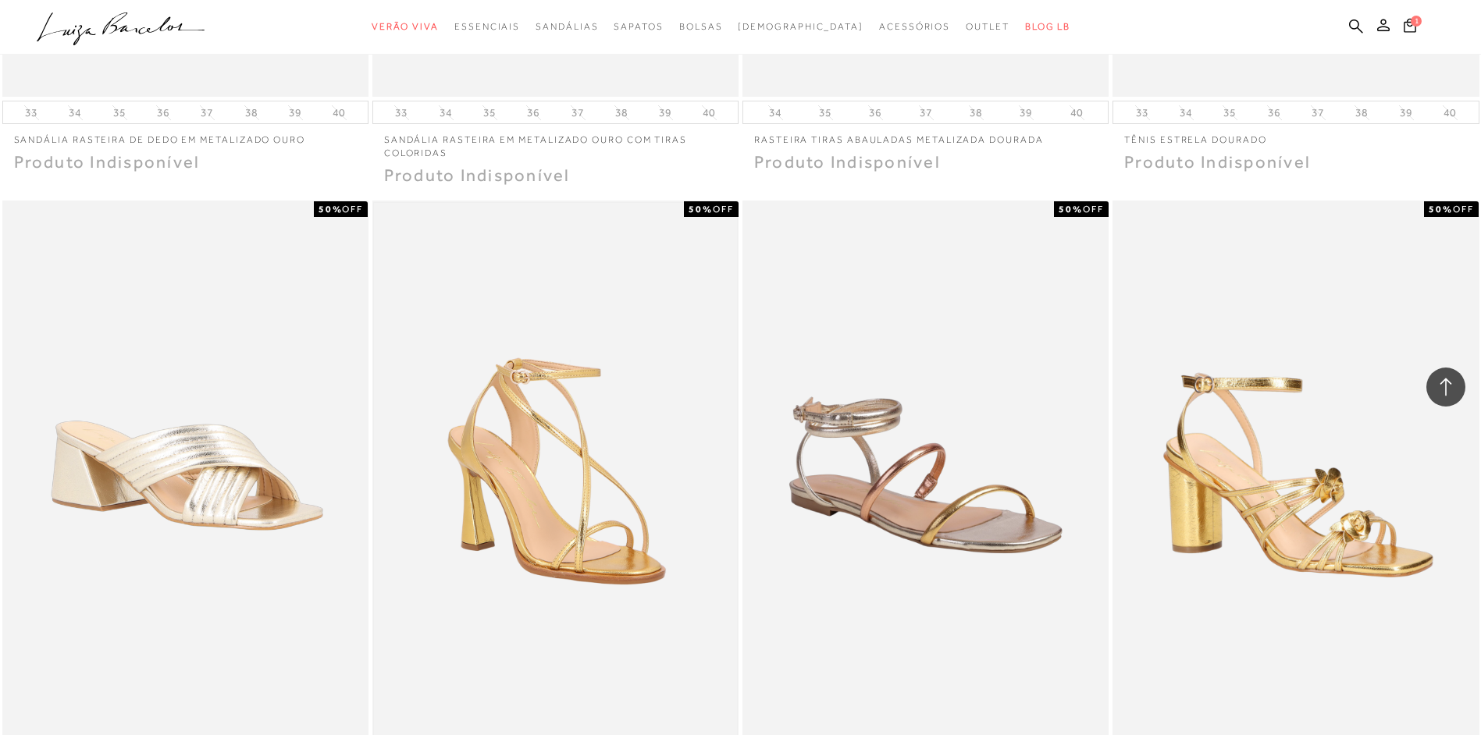
scroll to position [29340, 0]
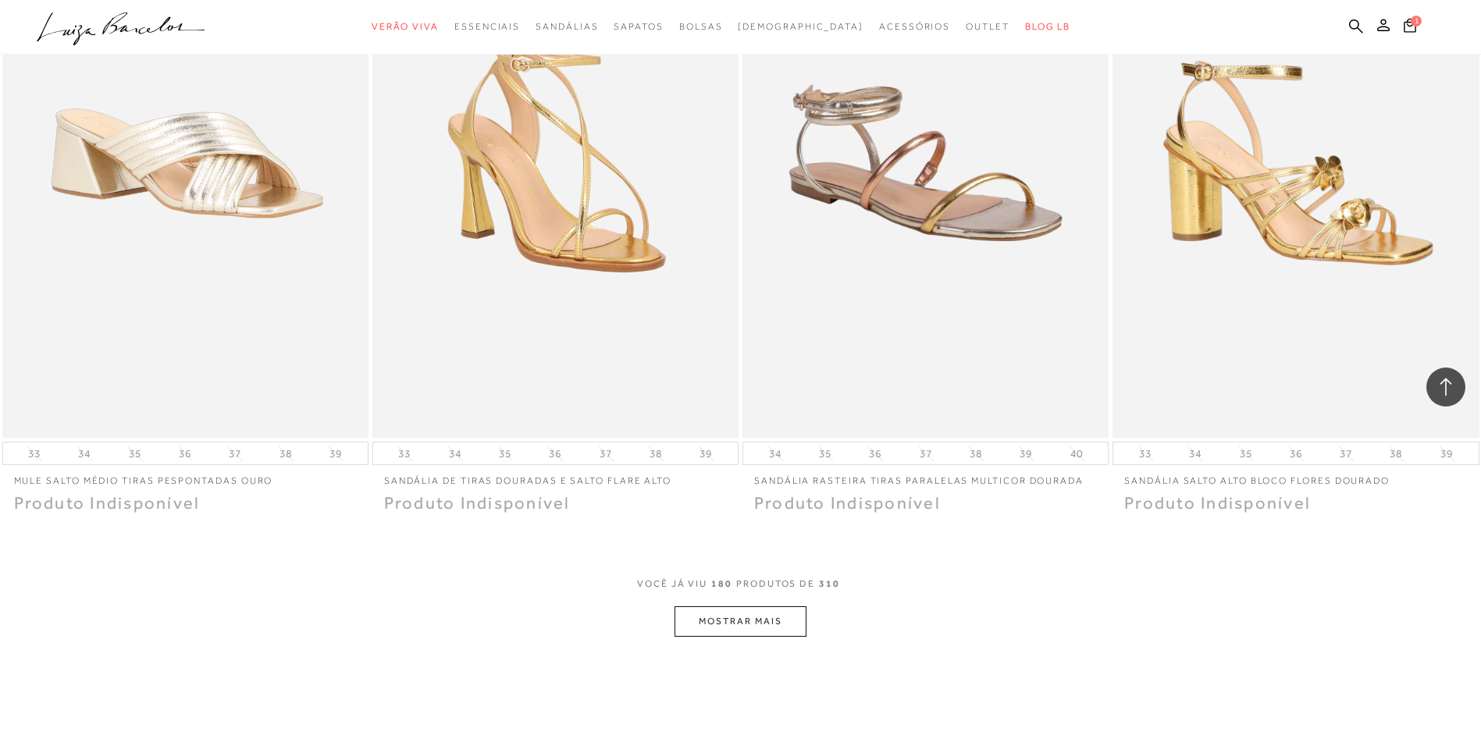
click at [741, 637] on button "MOSTRAR MAIS" at bounding box center [739, 621] width 131 height 30
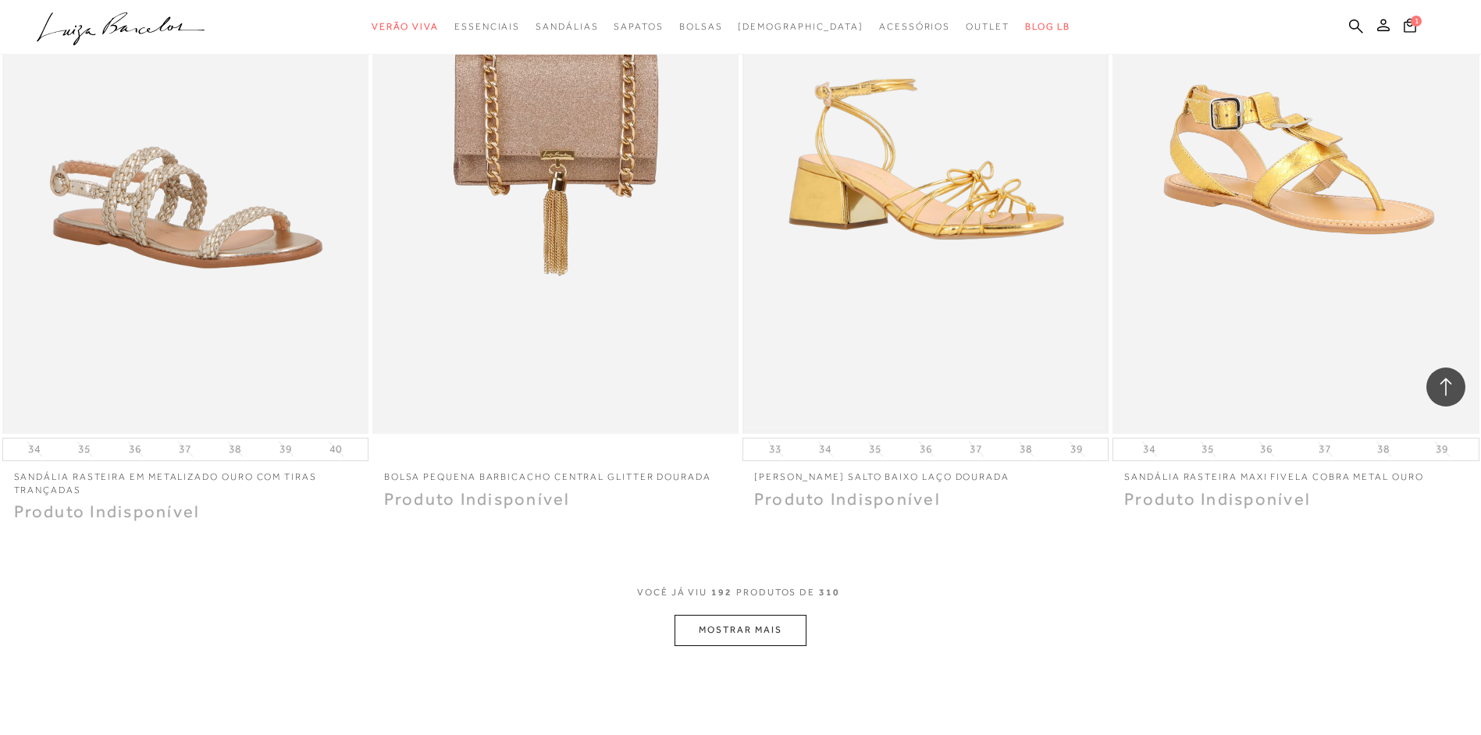
scroll to position [31447, 0]
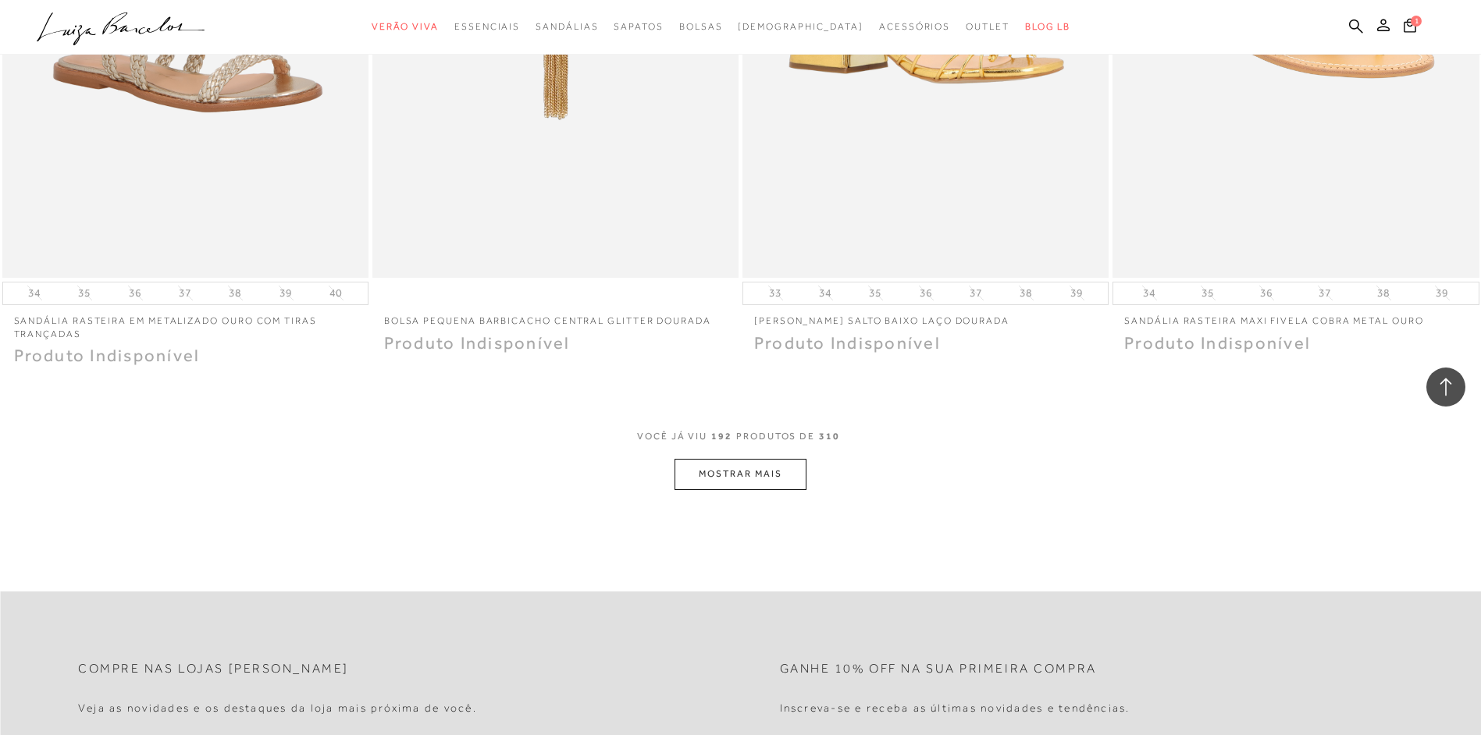
click at [760, 486] on button "MOSTRAR MAIS" at bounding box center [739, 474] width 131 height 30
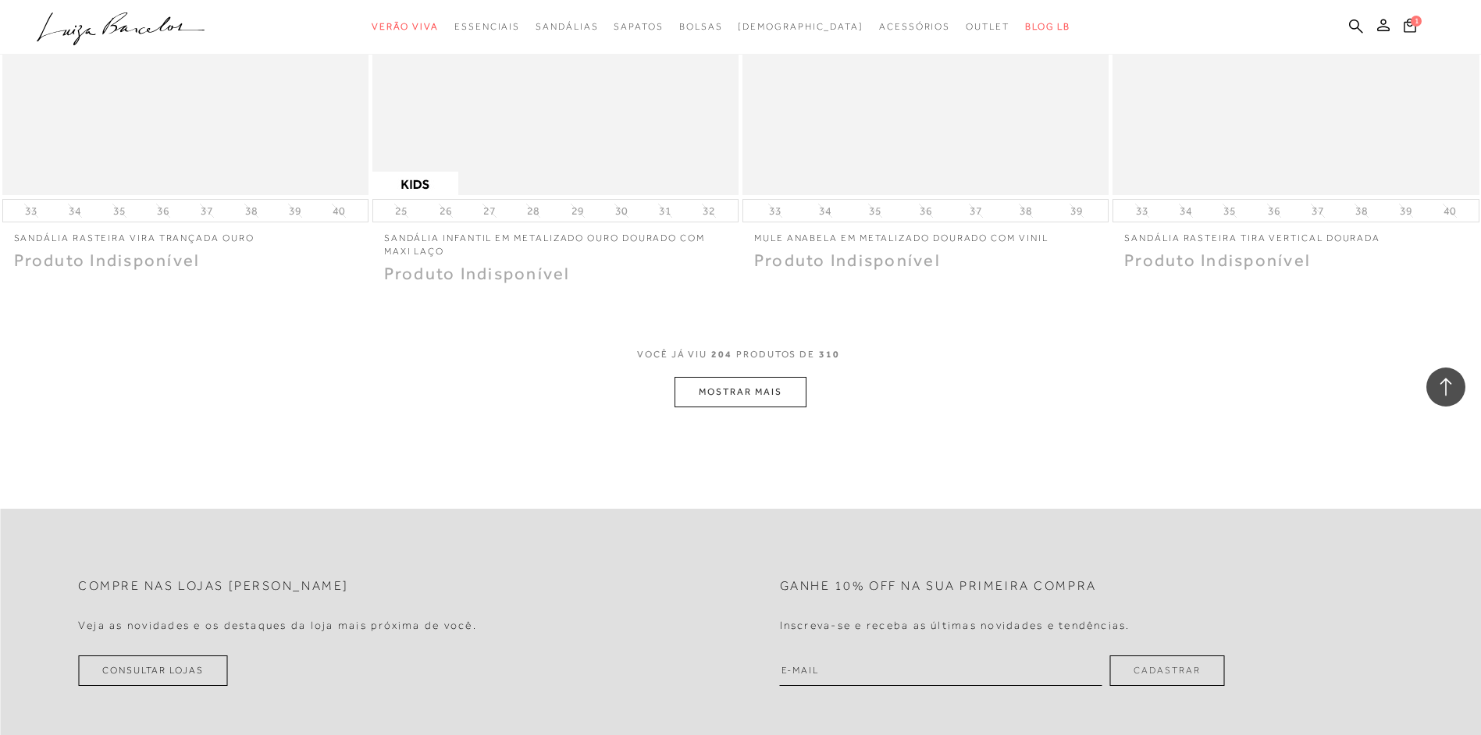
scroll to position [33633, 0]
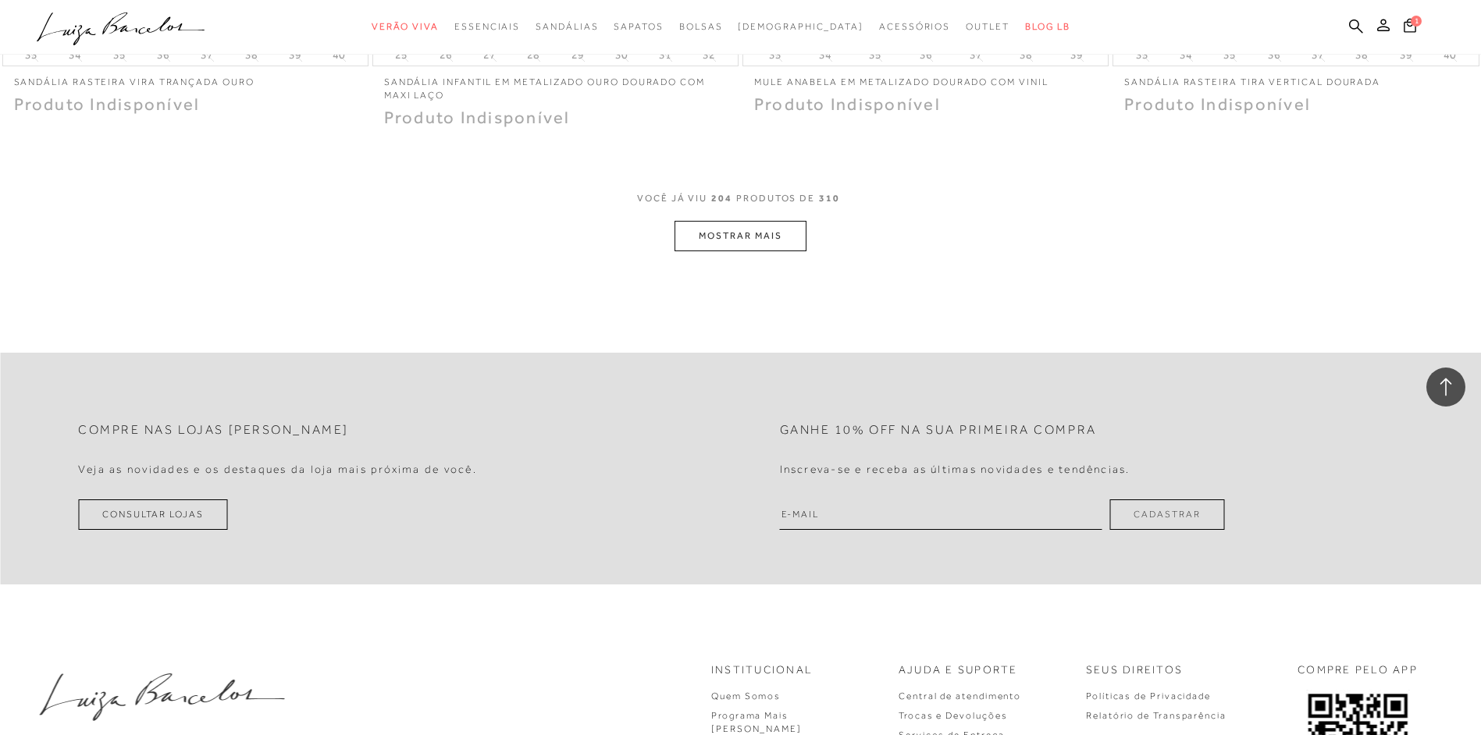
click at [766, 251] on button "MOSTRAR MAIS" at bounding box center [739, 236] width 131 height 30
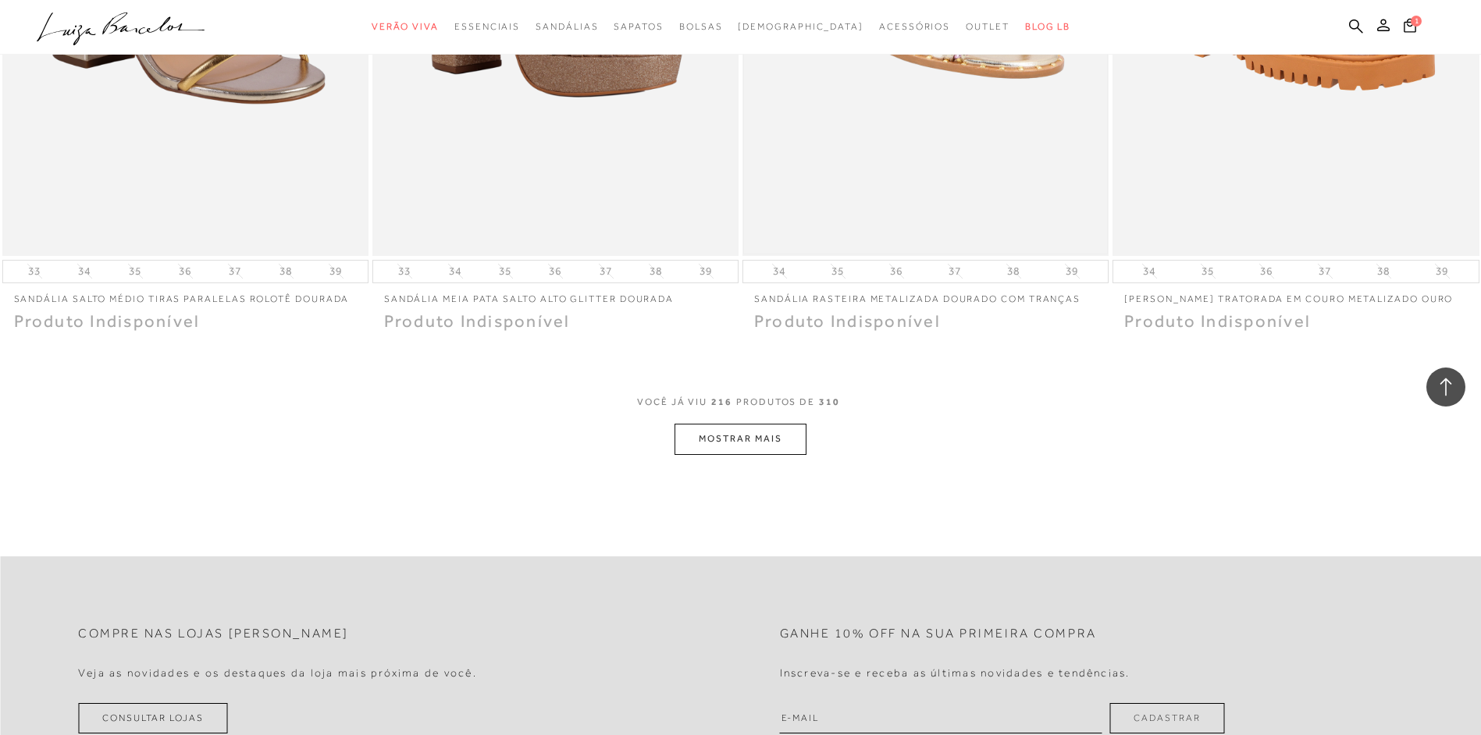
scroll to position [34959, 0]
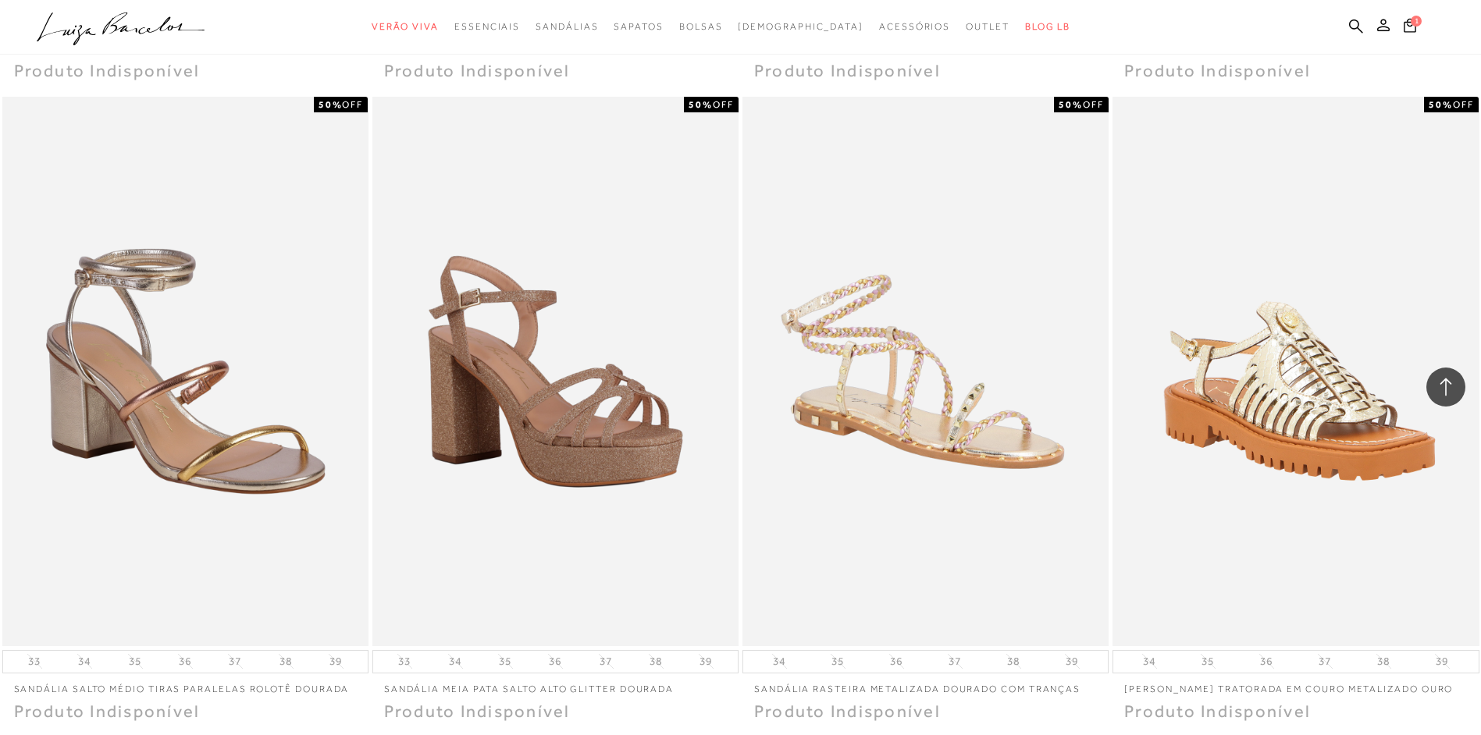
click at [1423, 81] on div "Produto Indisponível" at bounding box center [1295, 72] width 366 height 18
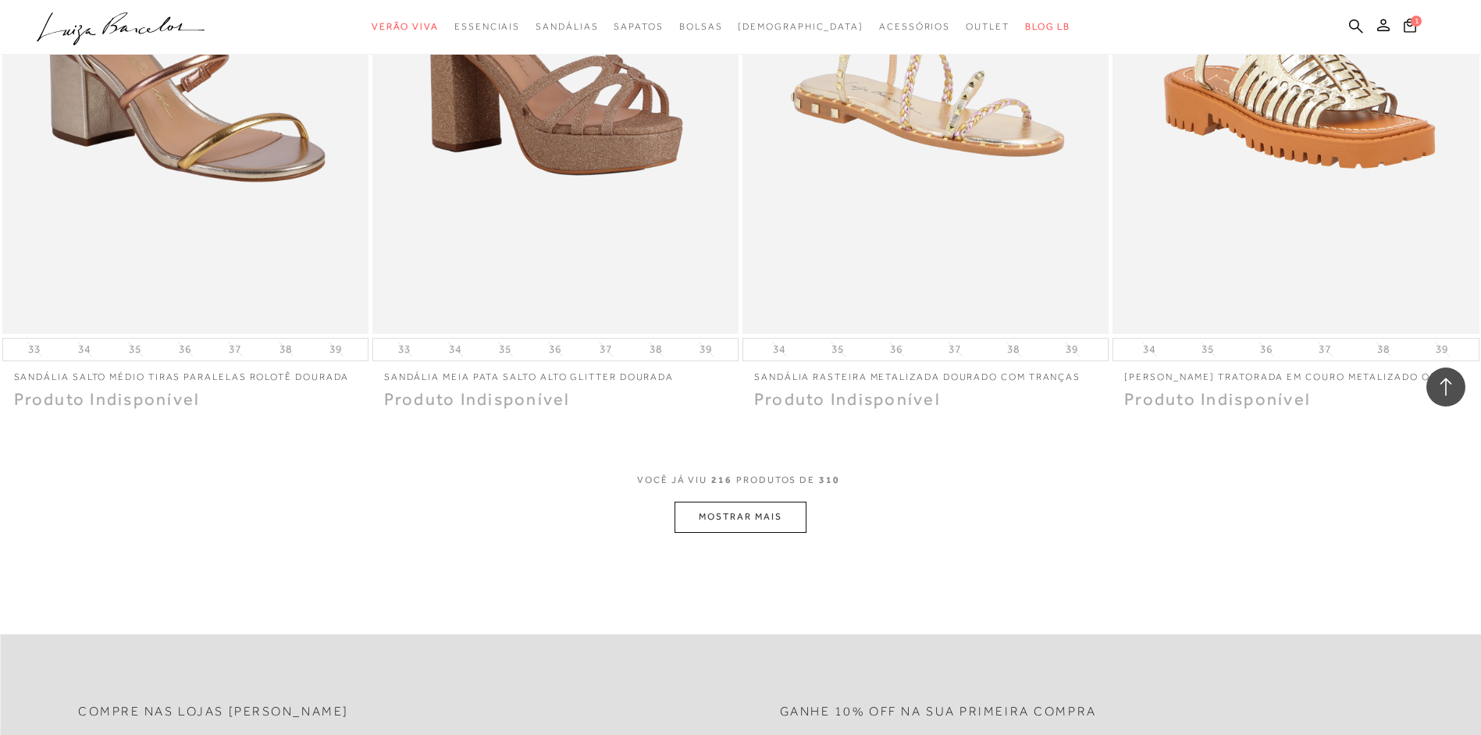
click at [776, 532] on button "MOSTRAR MAIS" at bounding box center [739, 517] width 131 height 30
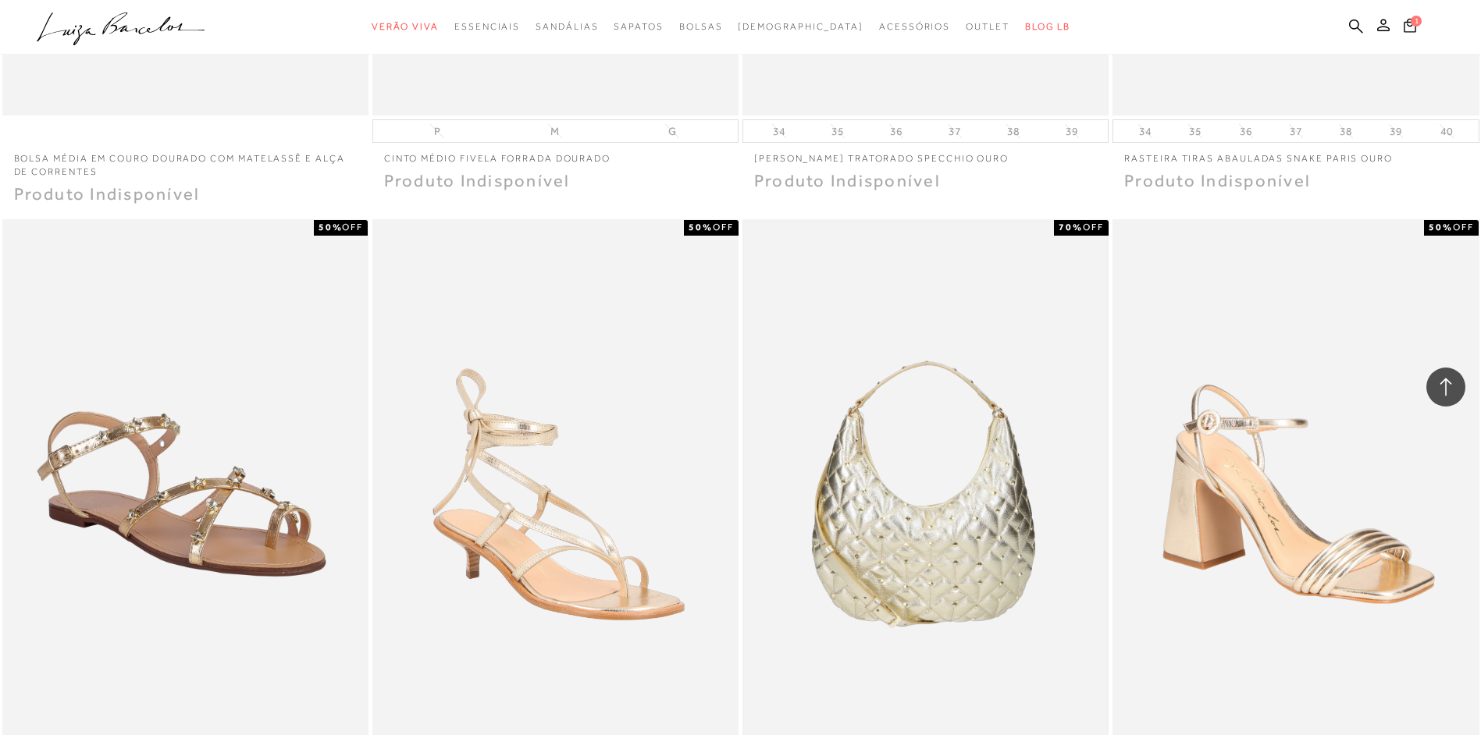
scroll to position [36442, 0]
